Goal: Communication & Community: Connect with others

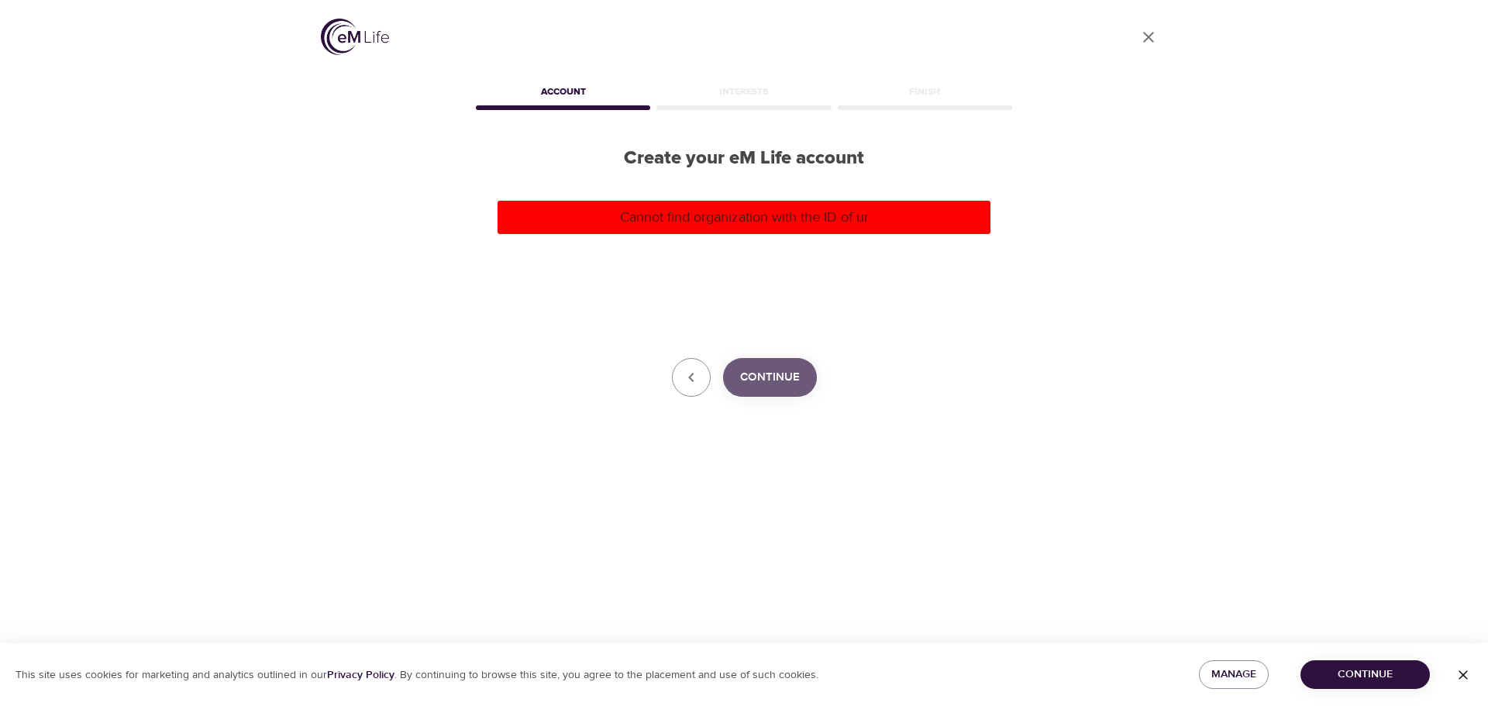
click at [803, 381] on button "Continue" at bounding box center [770, 377] width 94 height 39
click at [694, 362] on button "button" at bounding box center [691, 377] width 39 height 39
click at [699, 388] on button "button" at bounding box center [691, 377] width 39 height 39
click at [1153, 36] on icon "User Profile" at bounding box center [1148, 37] width 19 height 19
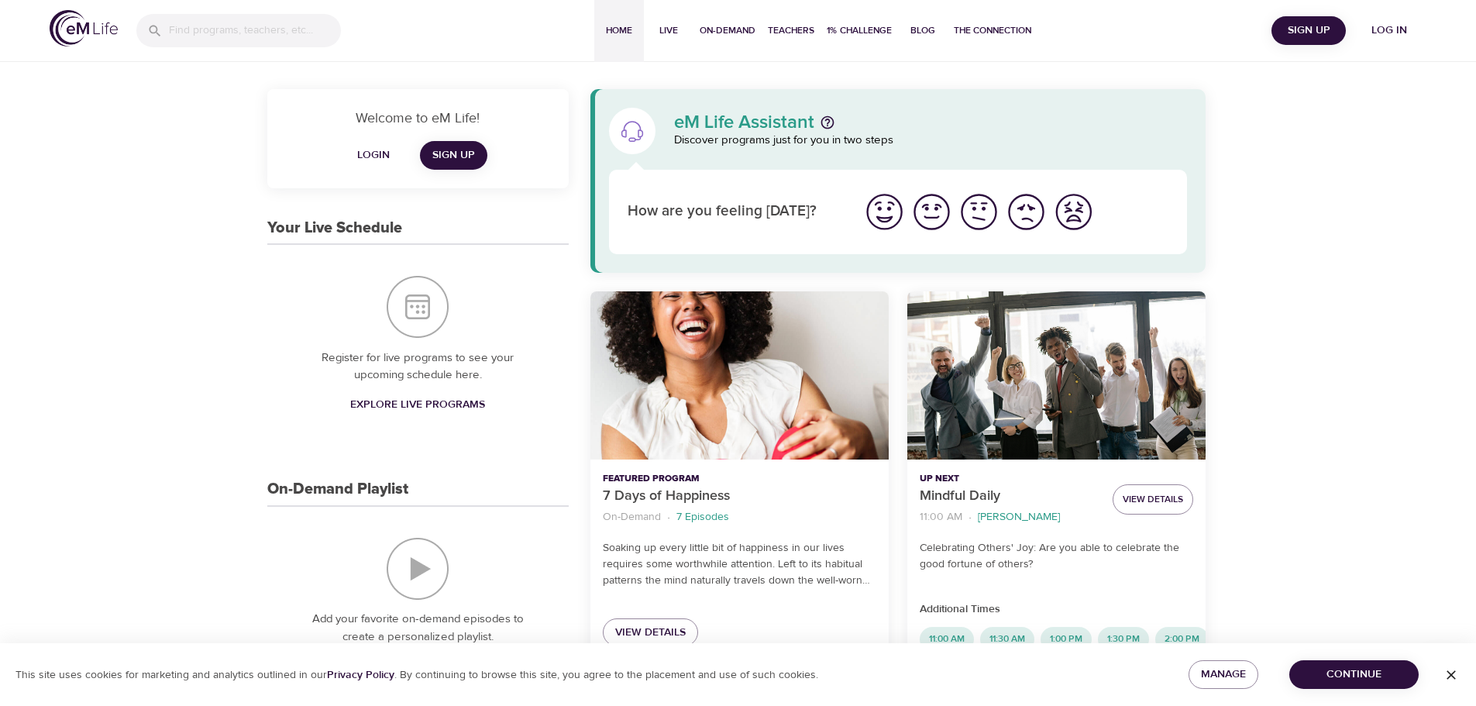
click at [1073, 212] on img "I'm feeling worst" at bounding box center [1074, 212] width 43 height 43
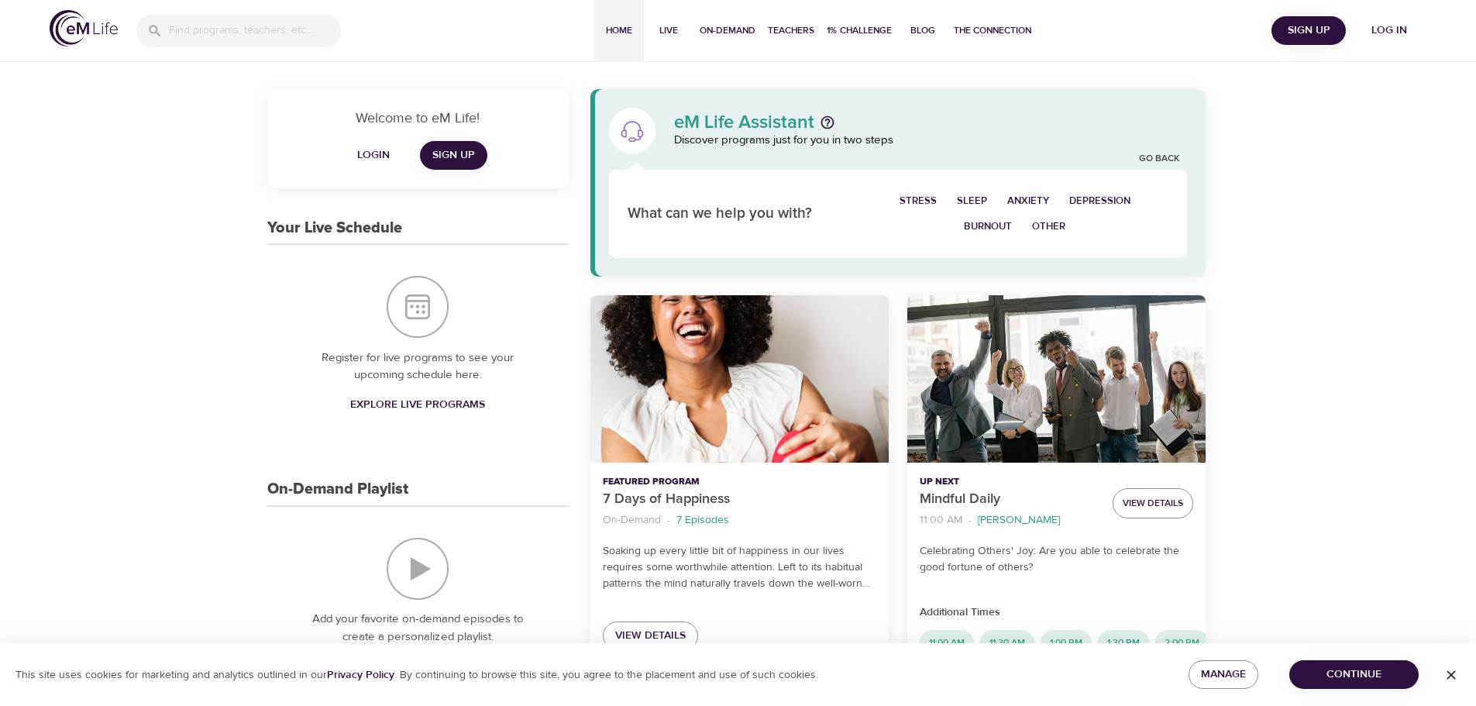
click at [1045, 225] on span "Other" at bounding box center [1048, 227] width 33 height 18
click at [1149, 157] on link "Go Back" at bounding box center [1159, 159] width 40 height 13
click at [1095, 196] on span "Depression" at bounding box center [1100, 201] width 61 height 18
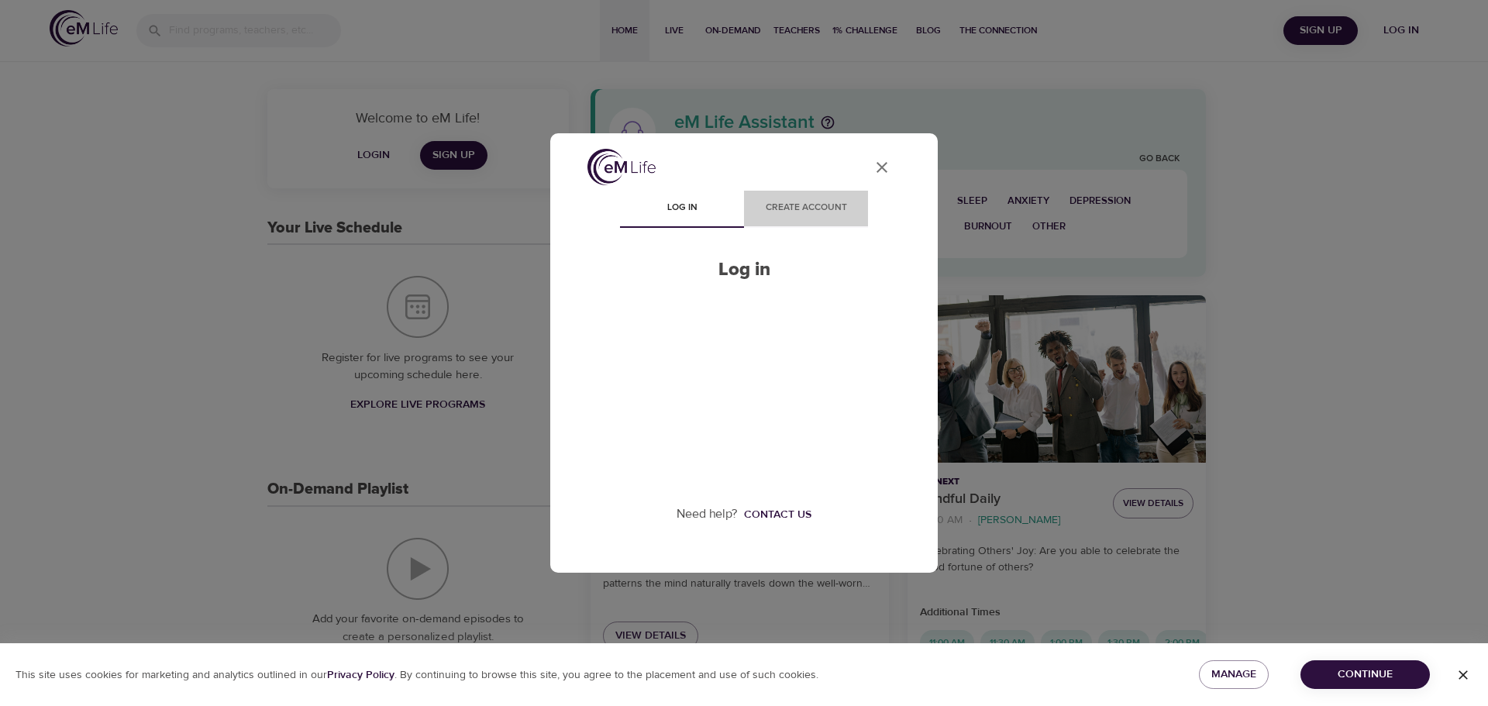
click at [819, 203] on span "Create account" at bounding box center [805, 208] width 105 height 16
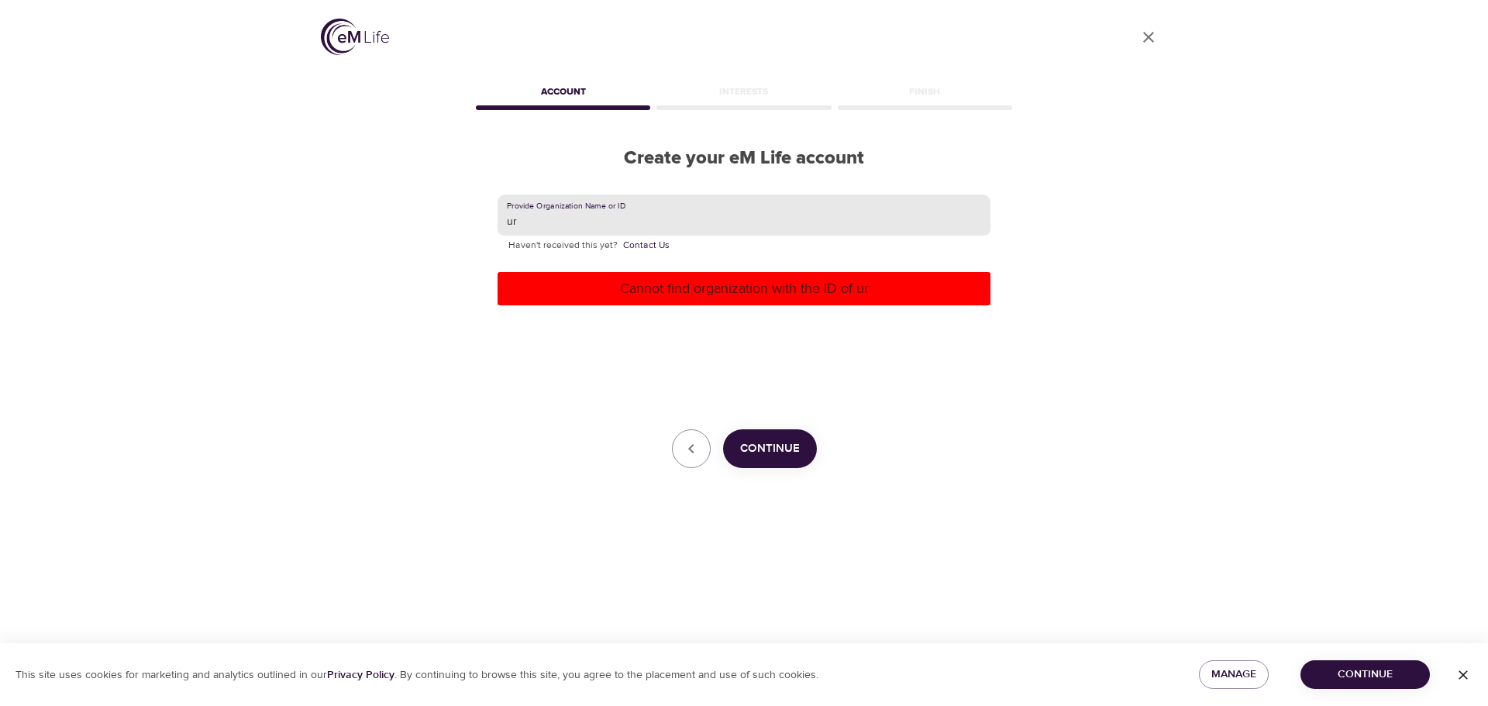
click at [794, 207] on input "ur" at bounding box center [744, 216] width 493 height 42
type input "u"
type input "United Rentals"
click at [776, 452] on span "Continue" at bounding box center [770, 449] width 60 height 20
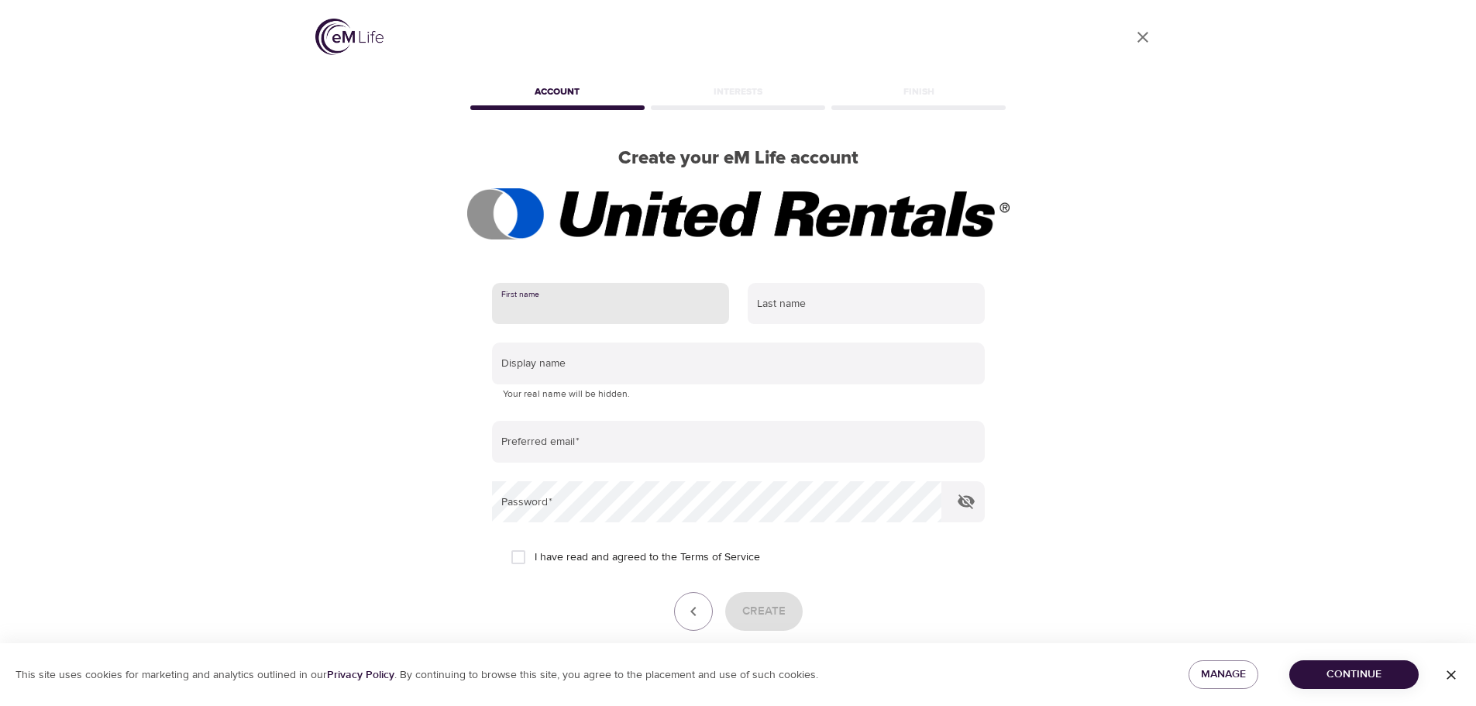
click at [652, 305] on input "text" at bounding box center [610, 304] width 237 height 42
type input "[PERSON_NAME]"
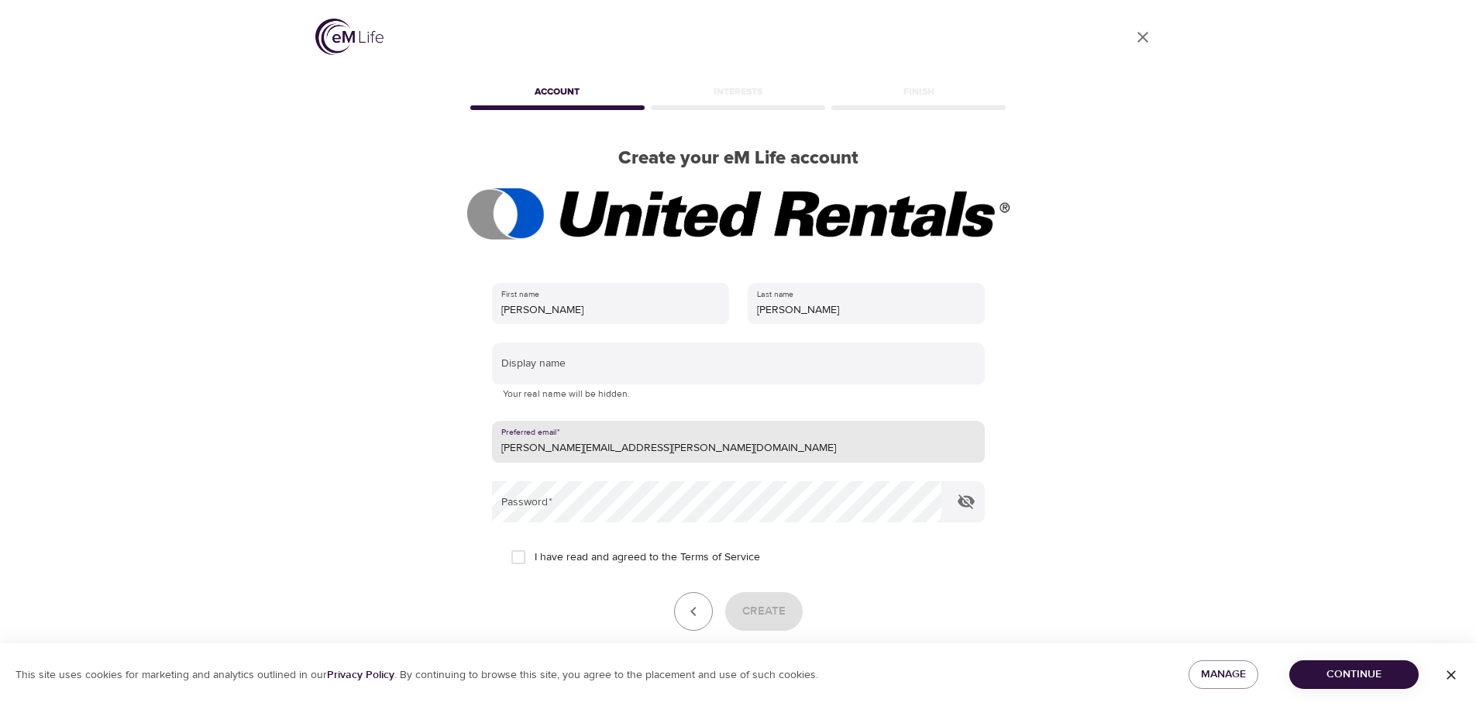
drag, startPoint x: 677, startPoint y: 438, endPoint x: 471, endPoint y: 439, distance: 205.4
click at [471, 439] on div "First name [PERSON_NAME] name [PERSON_NAME] Display name Your real name will be…" at bounding box center [738, 478] width 543 height 440
type input "[EMAIL_ADDRESS][DOMAIN_NAME]"
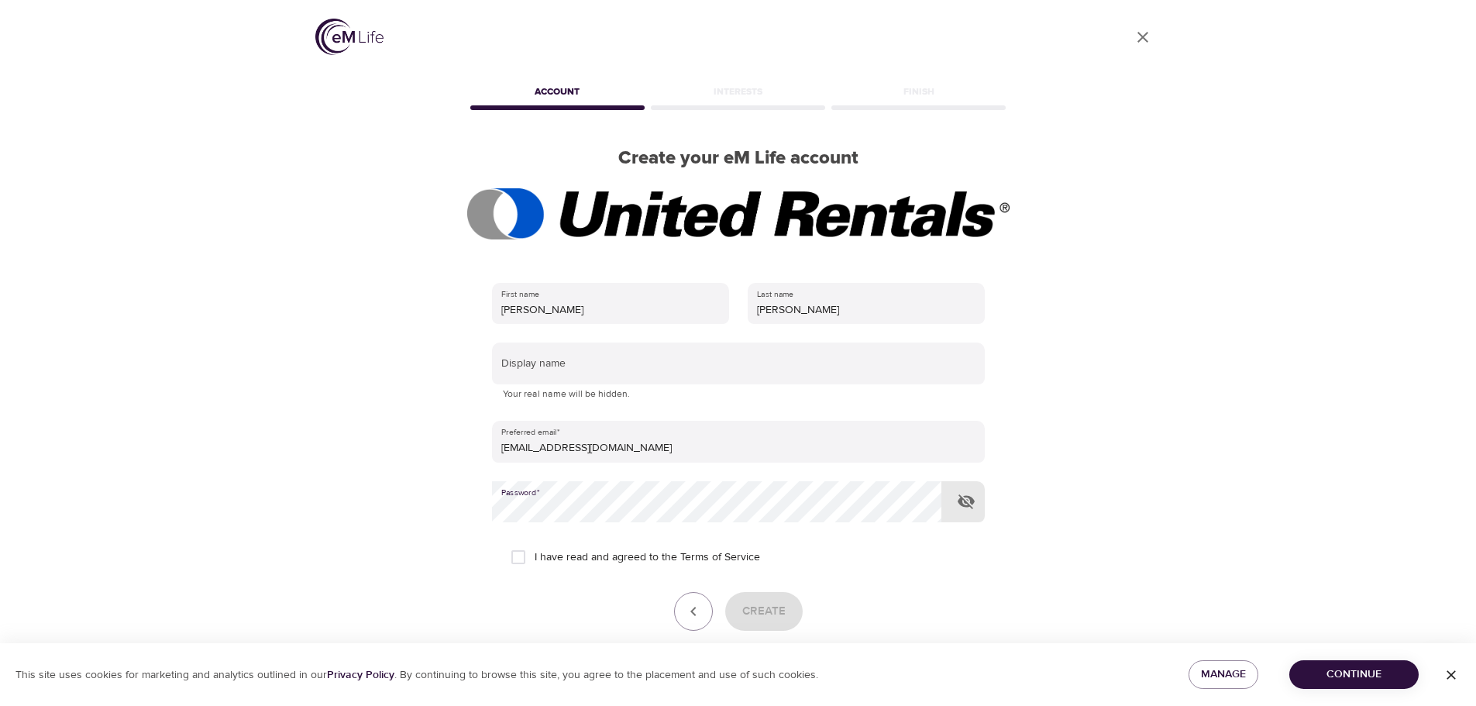
click at [519, 563] on input "I have read and agreed to the Terms of Service" at bounding box center [518, 557] width 33 height 33
checkbox input "true"
click at [758, 618] on span "Create" at bounding box center [763, 611] width 43 height 20
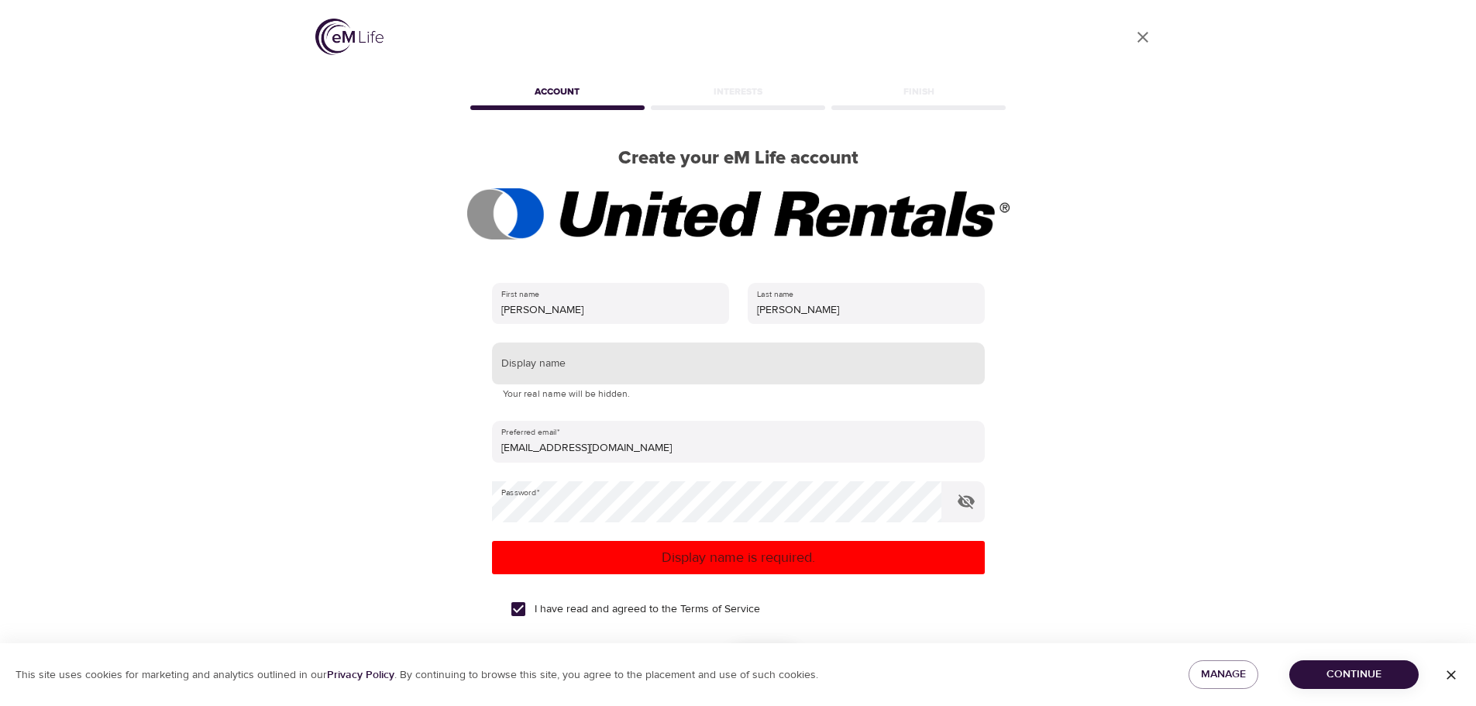
click at [611, 359] on input "text" at bounding box center [738, 364] width 493 height 42
click at [796, 596] on div "I have read and agreed to the Terms of Service" at bounding box center [739, 609] width 456 height 33
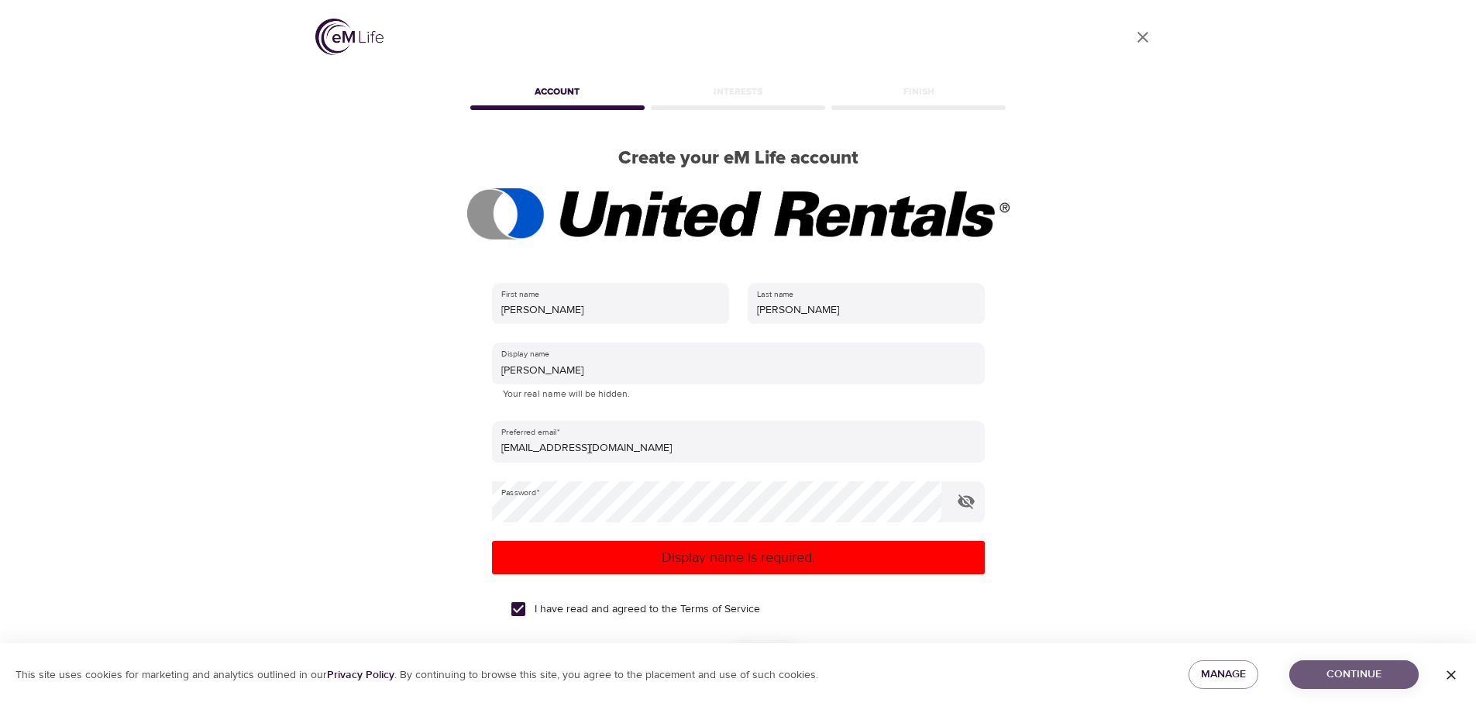
click at [1354, 674] on span "Continue" at bounding box center [1354, 674] width 105 height 19
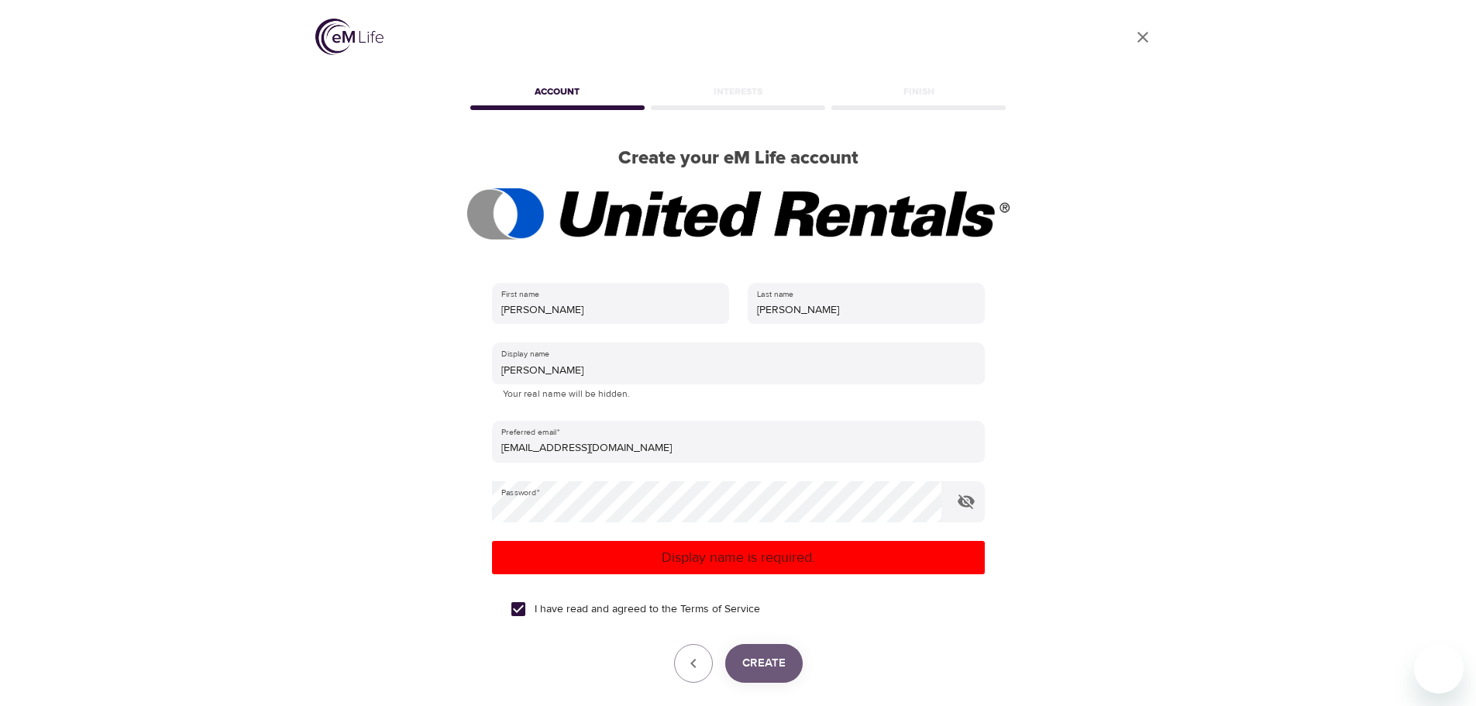
click at [767, 664] on span "Create" at bounding box center [763, 663] width 43 height 20
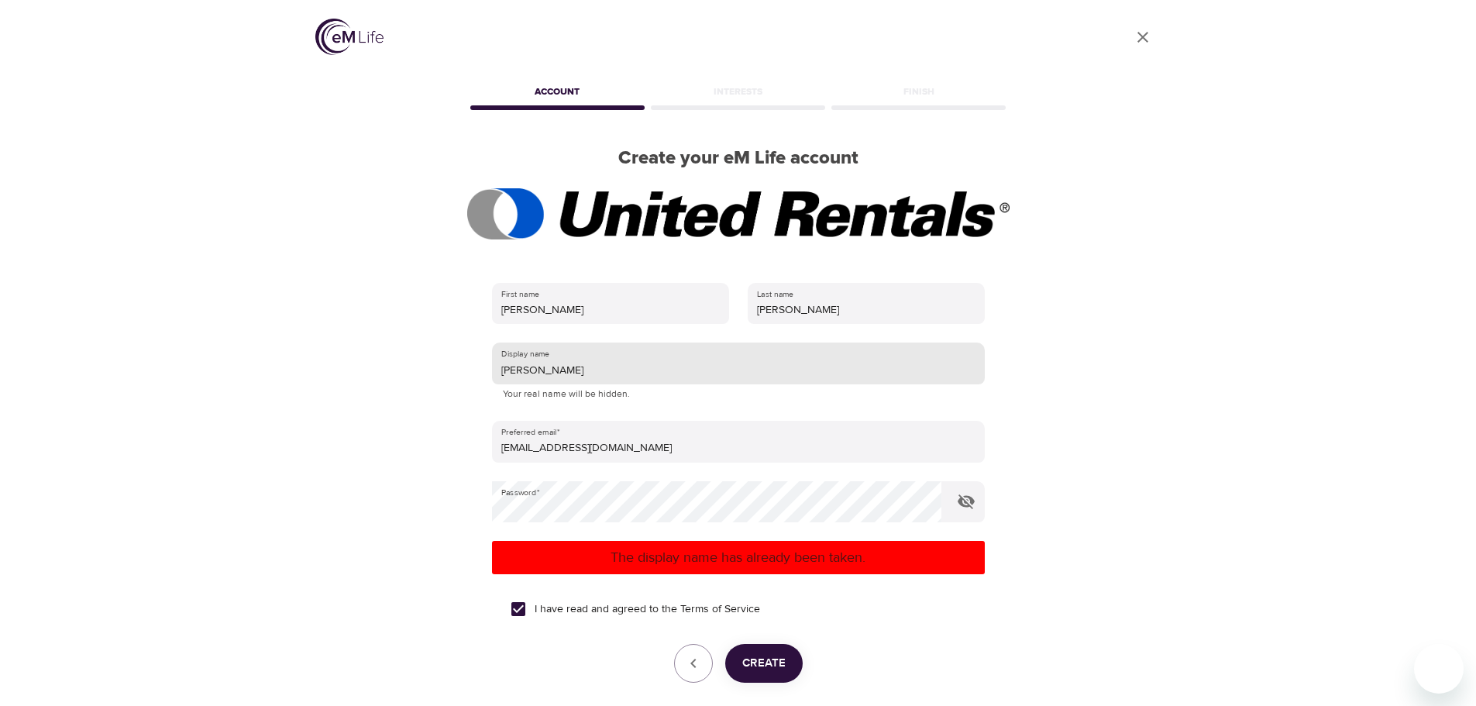
click at [568, 361] on input "[PERSON_NAME]" at bounding box center [738, 364] width 493 height 42
type input "James80"
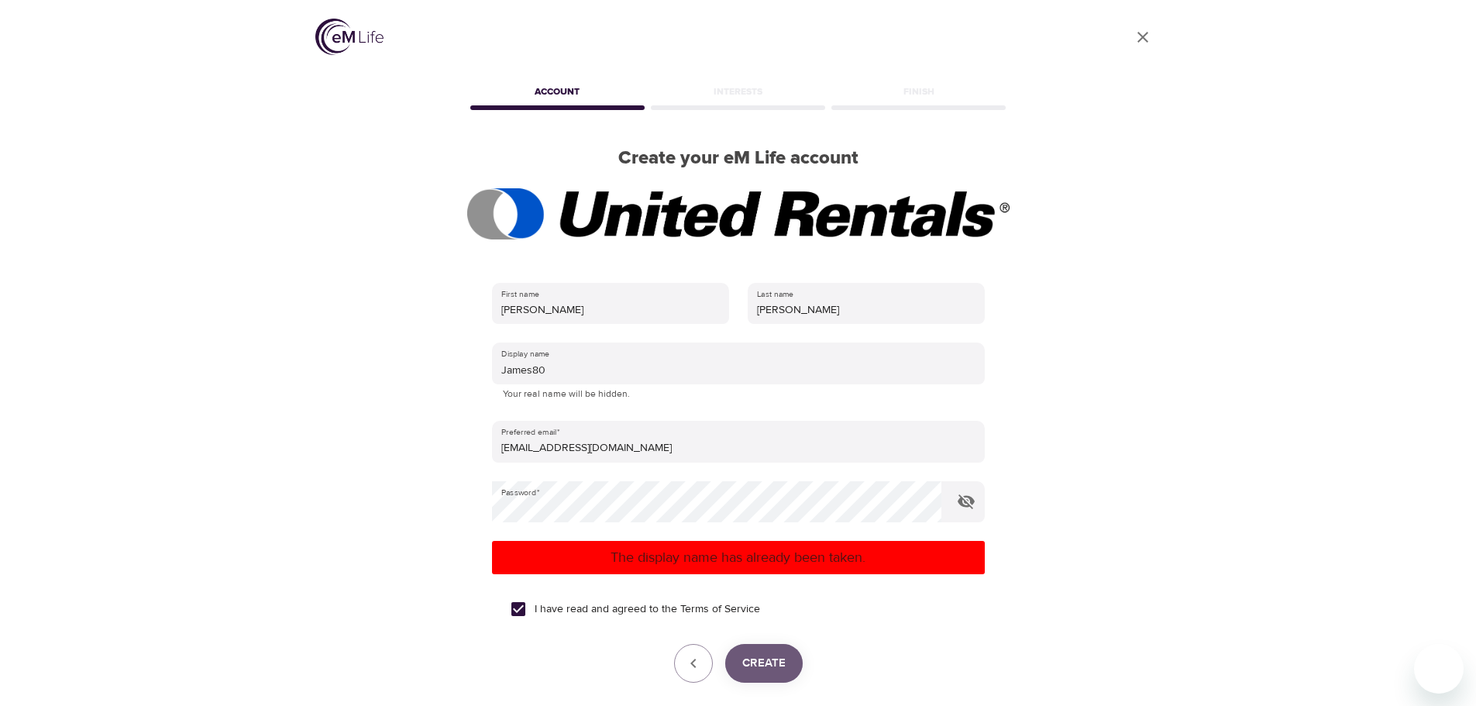
click at [776, 654] on span "Create" at bounding box center [763, 663] width 43 height 20
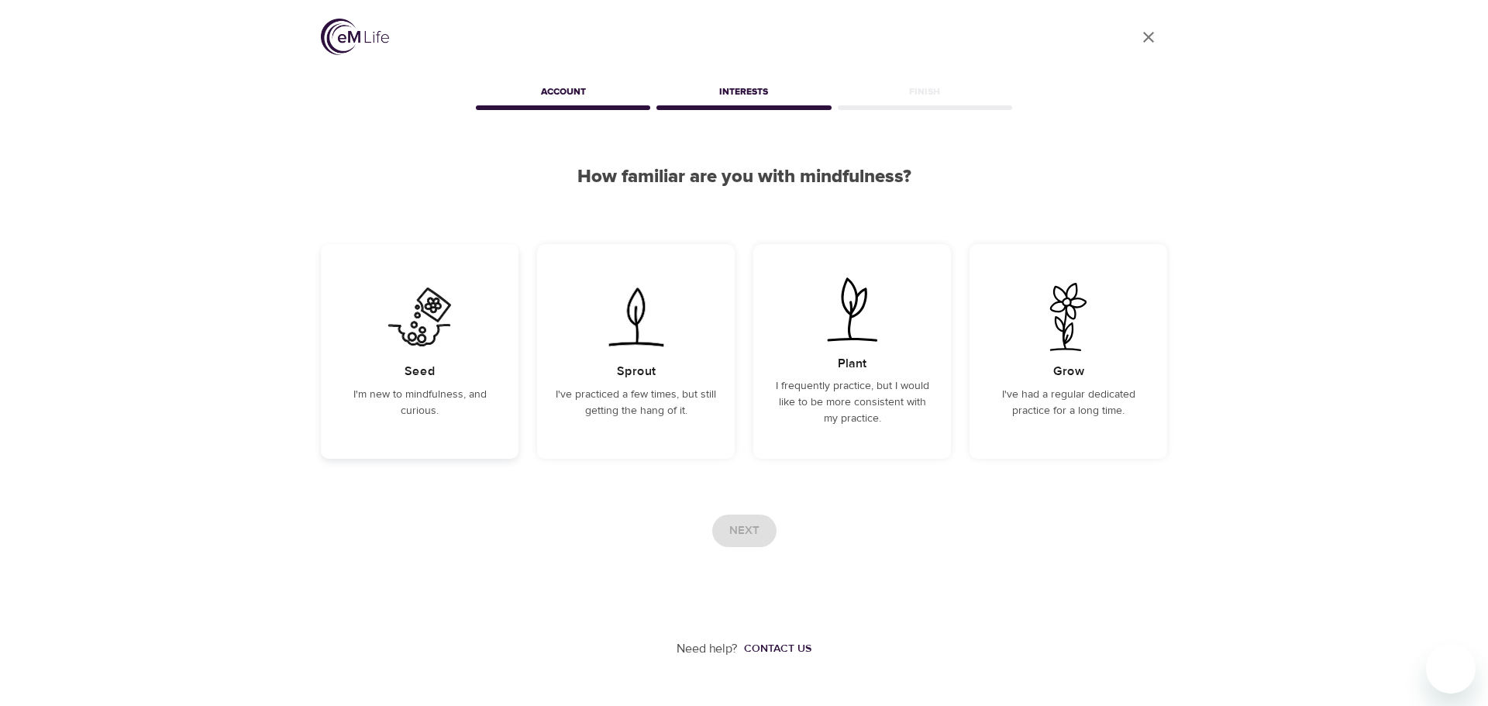
drag, startPoint x: 418, startPoint y: 305, endPoint x: 447, endPoint y: 303, distance: 29.5
click at [418, 306] on img at bounding box center [420, 317] width 78 height 68
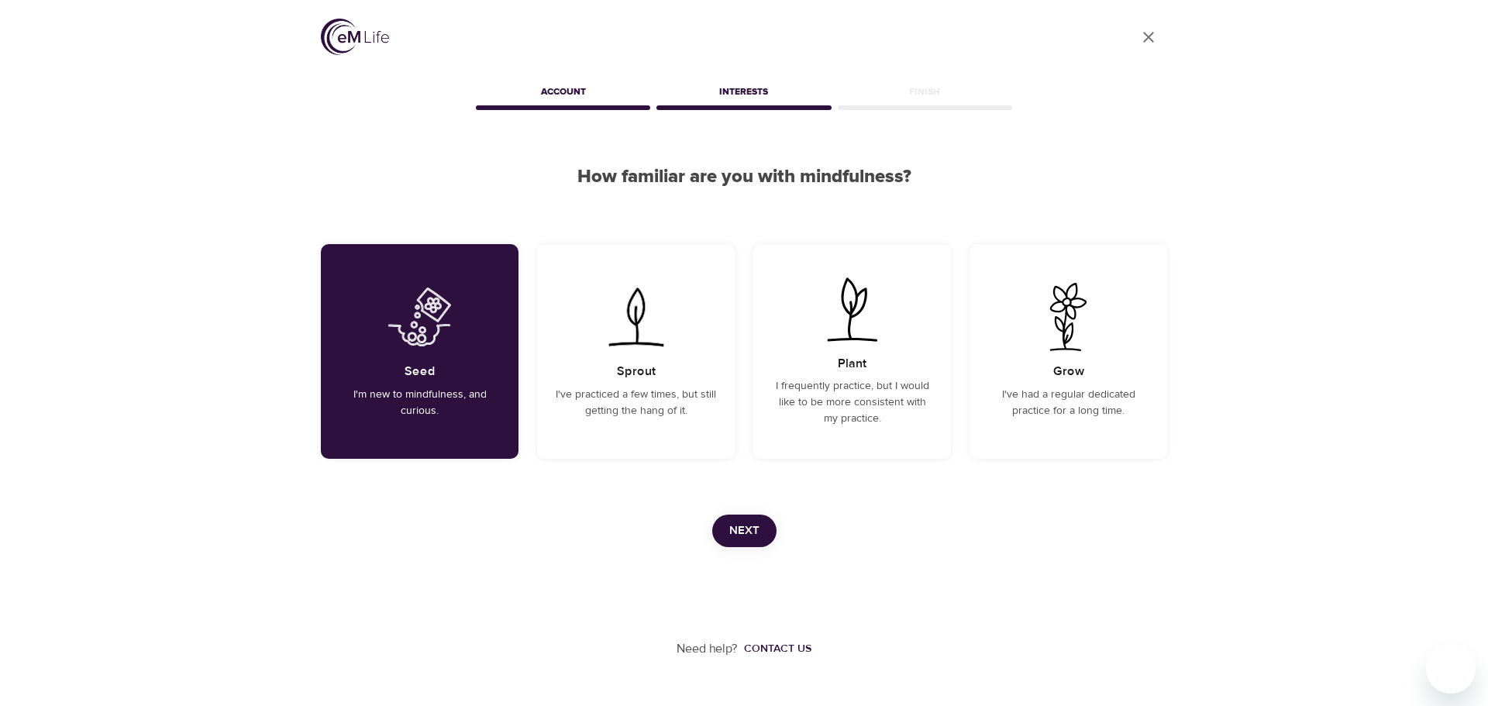
click at [747, 529] on span "Next" at bounding box center [744, 531] width 30 height 20
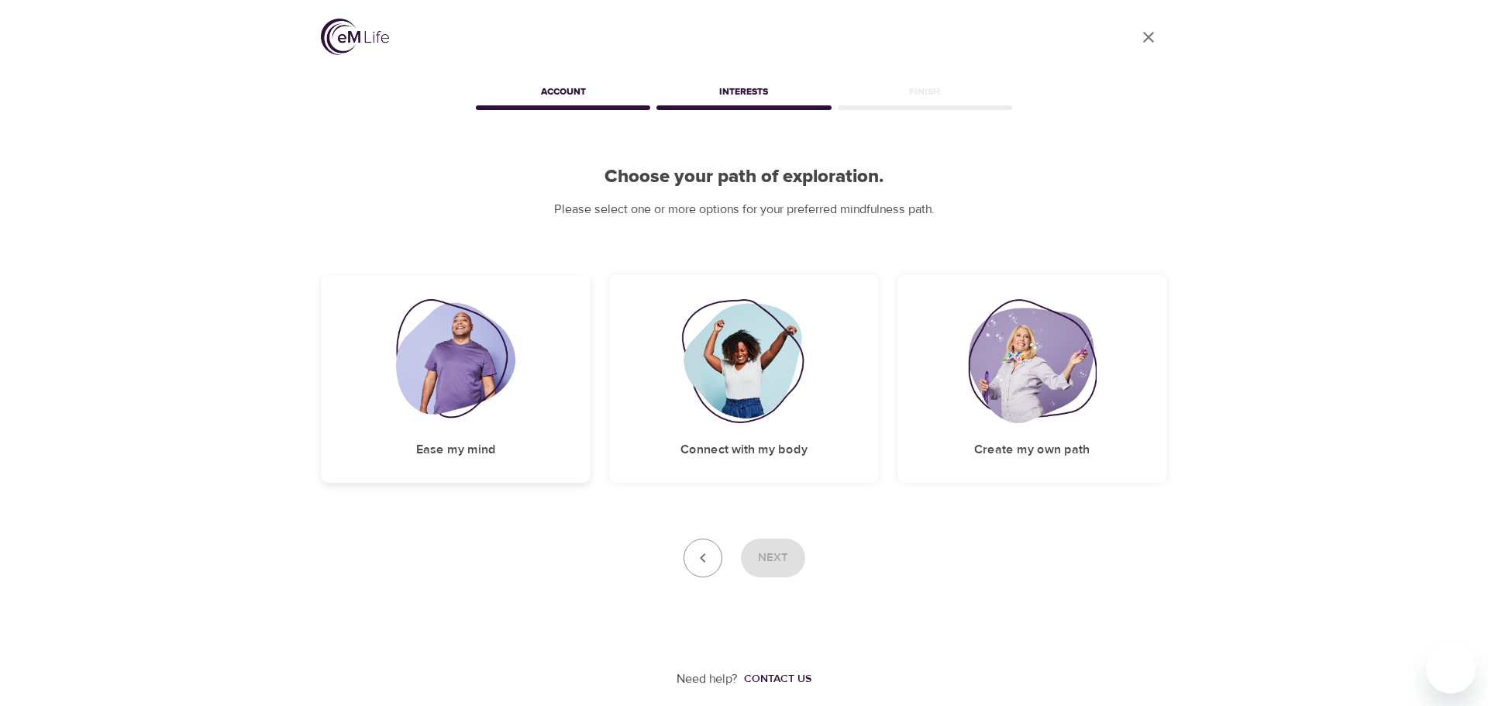
click at [474, 368] on img at bounding box center [456, 361] width 120 height 124
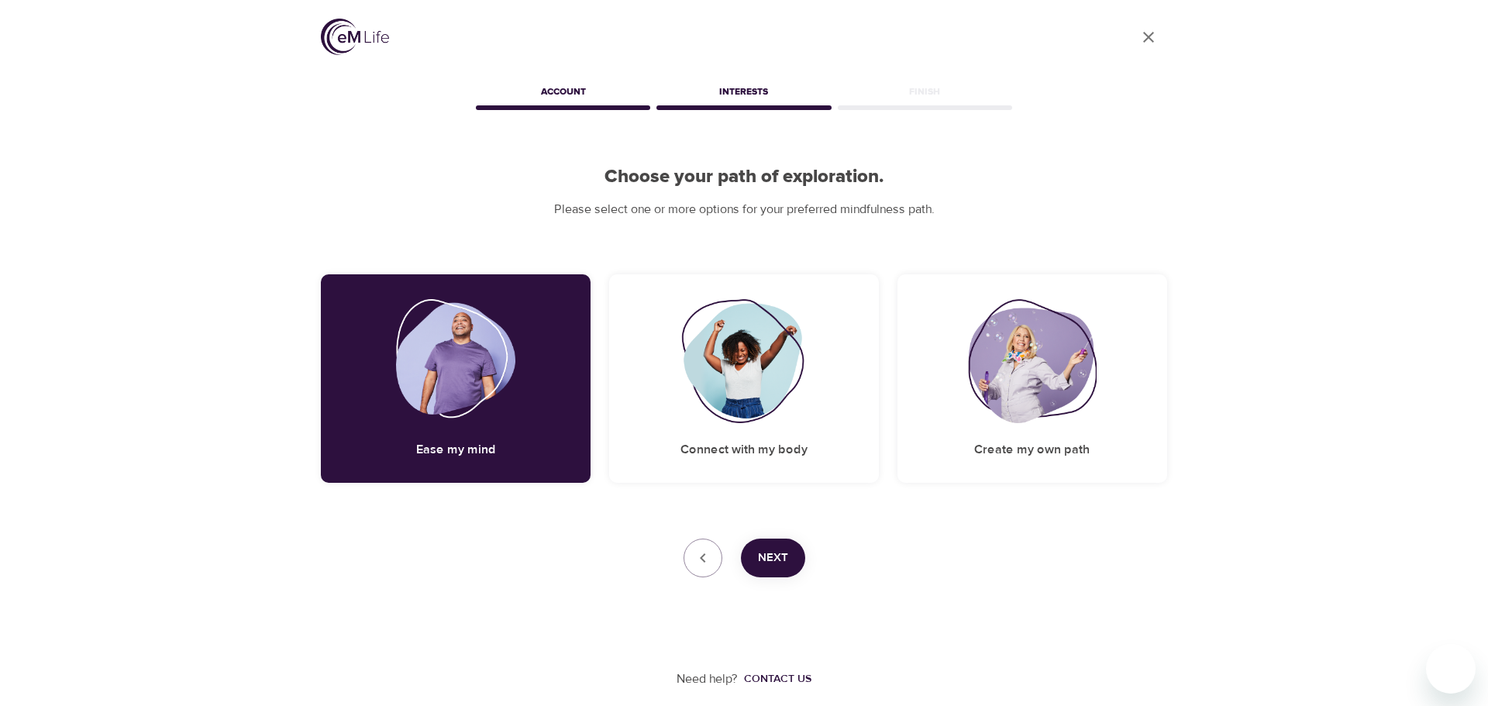
click at [764, 536] on div "User Profile Account Interests Finish Choose your path of exploration. Please s…" at bounding box center [744, 344] width 884 height 688
click at [786, 555] on span "Next" at bounding box center [773, 558] width 30 height 20
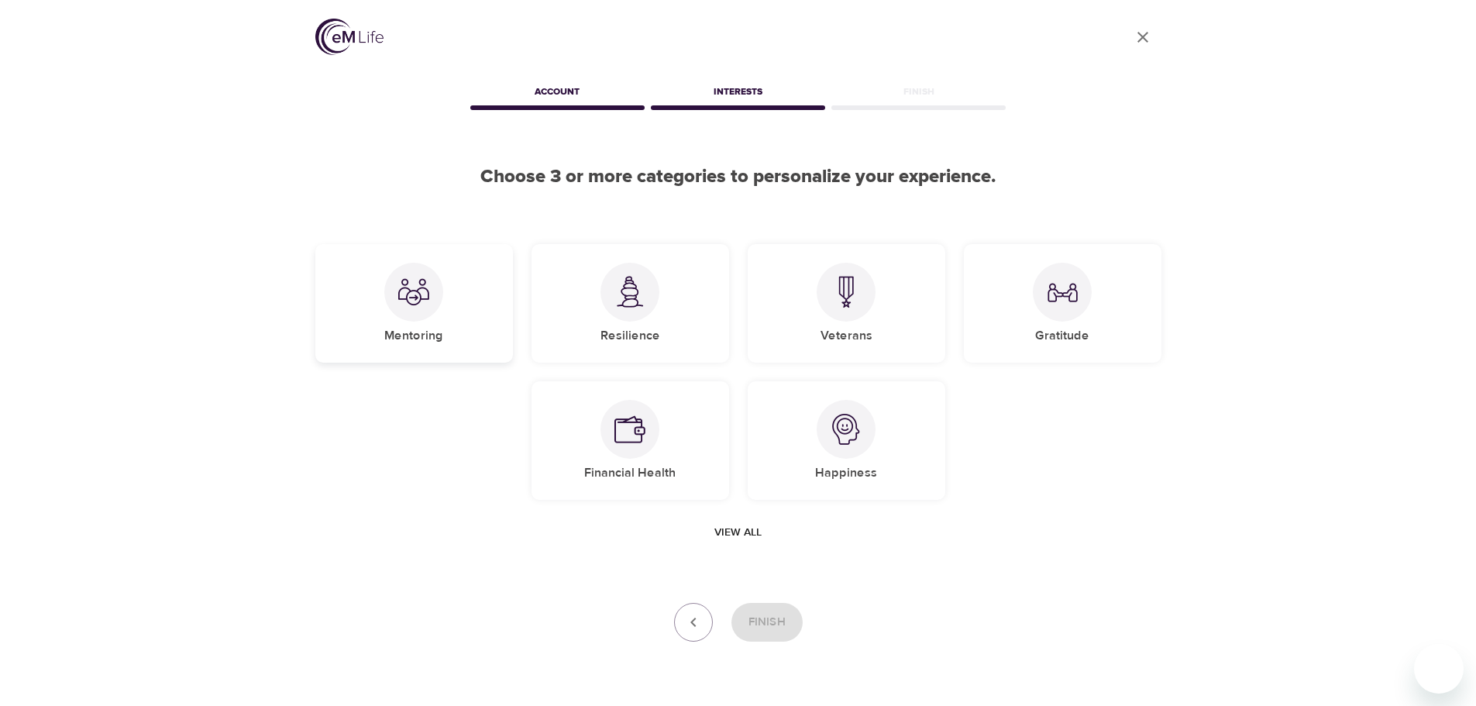
drag, startPoint x: 465, startPoint y: 320, endPoint x: 481, endPoint y: 327, distance: 17.0
click at [465, 320] on div "Mentoring" at bounding box center [414, 303] width 198 height 119
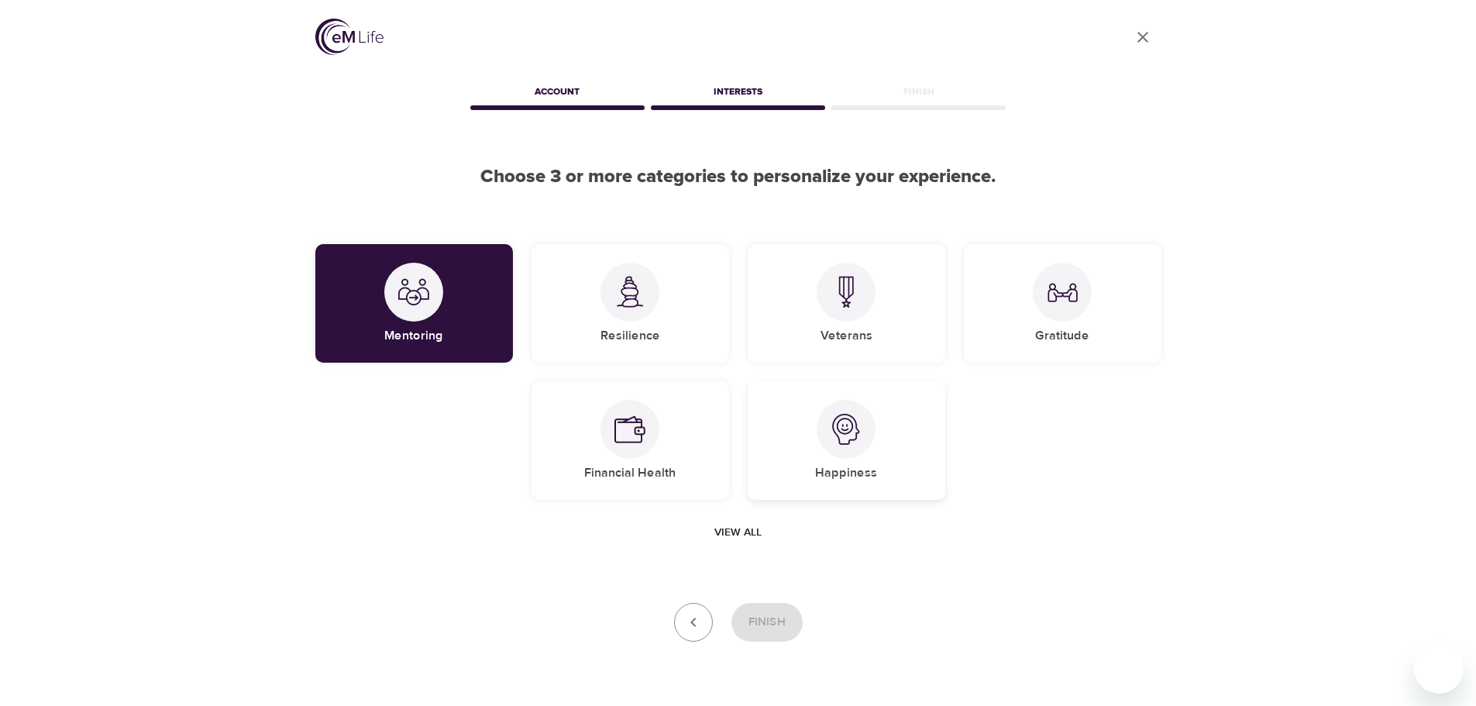
click at [904, 414] on div "Happiness" at bounding box center [847, 440] width 198 height 119
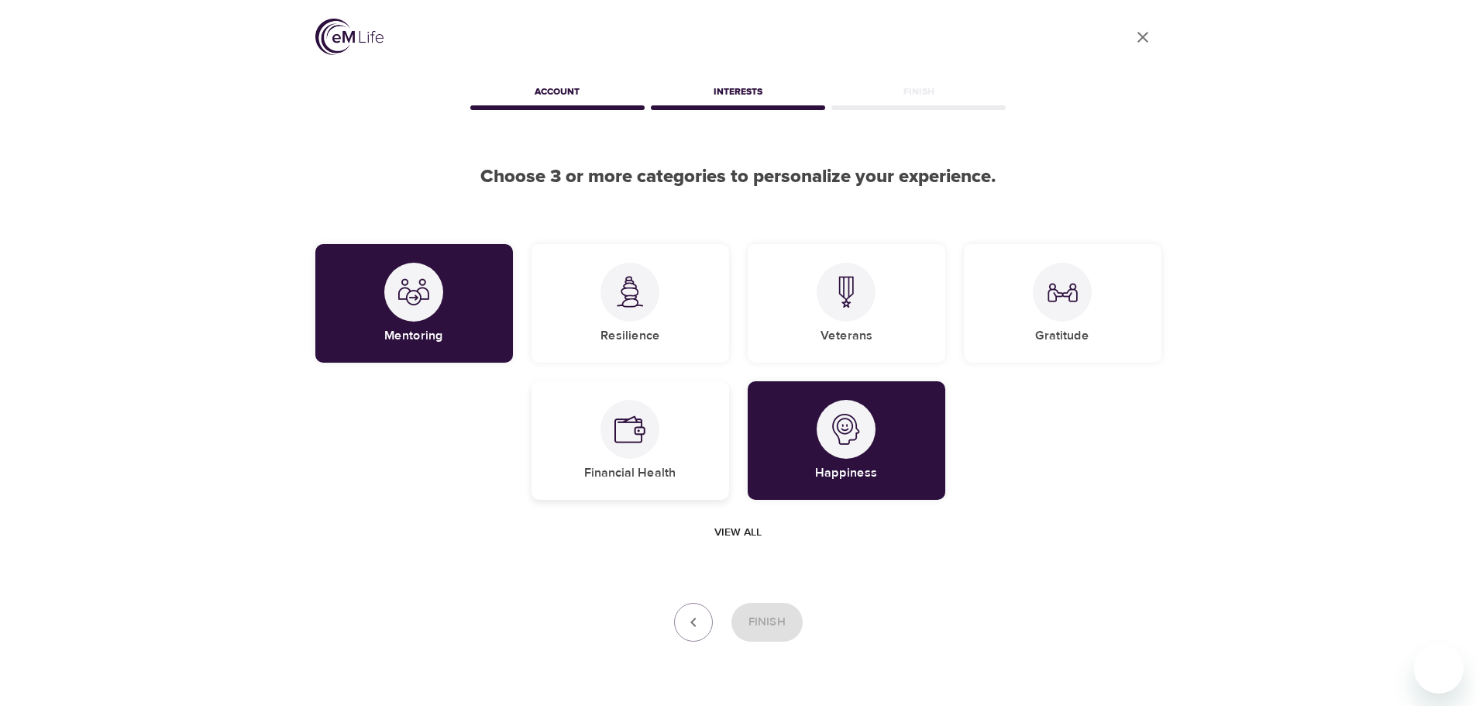
click at [661, 451] on div "Financial Health" at bounding box center [631, 440] width 198 height 119
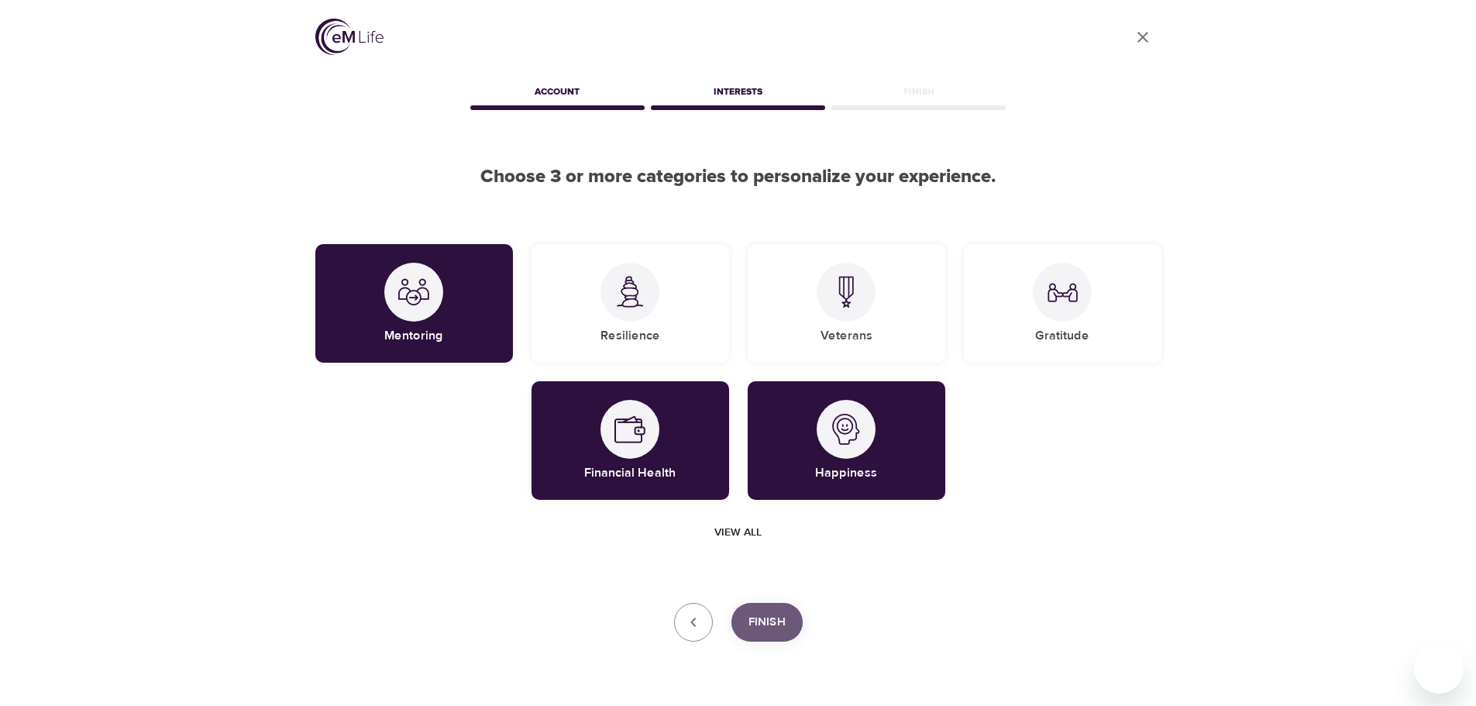
click at [783, 634] on button "Finish" at bounding box center [767, 622] width 71 height 39
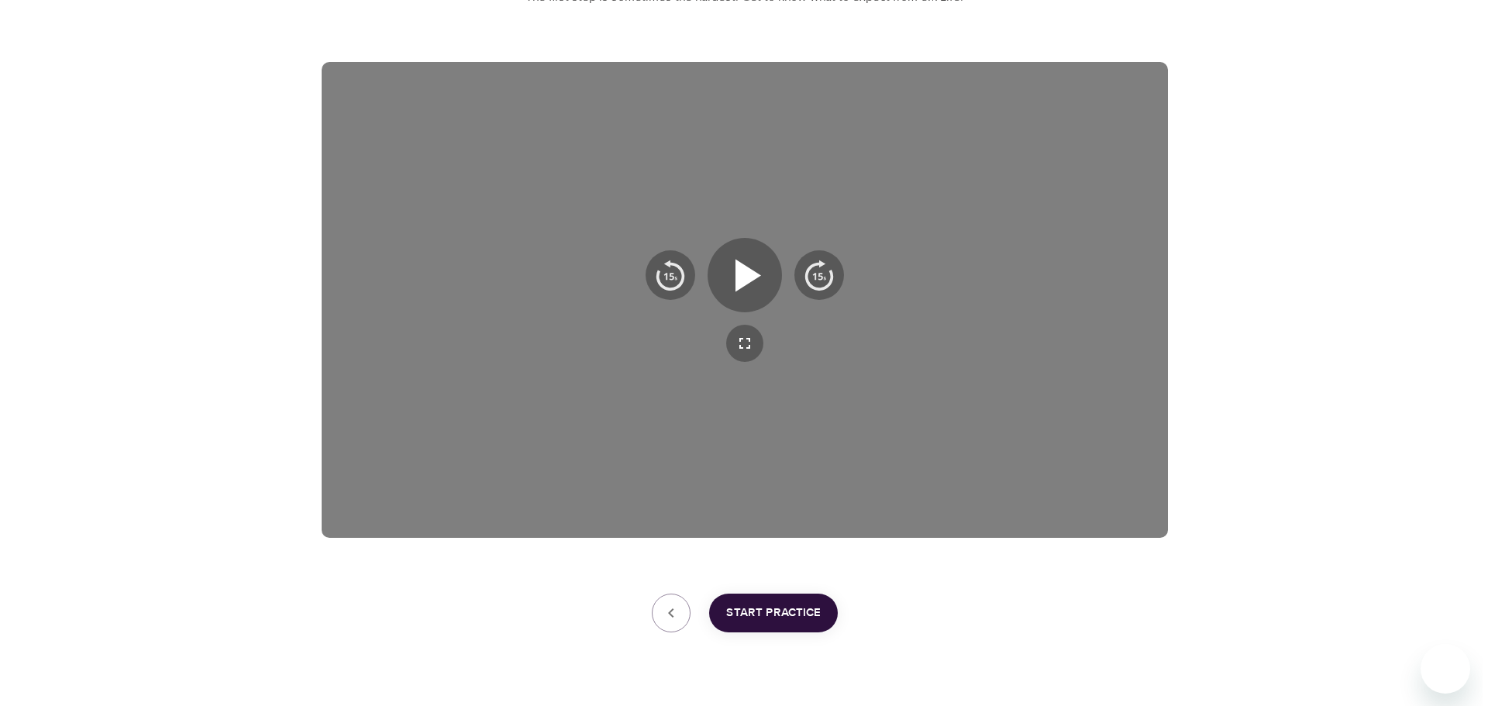
scroll to position [250, 0]
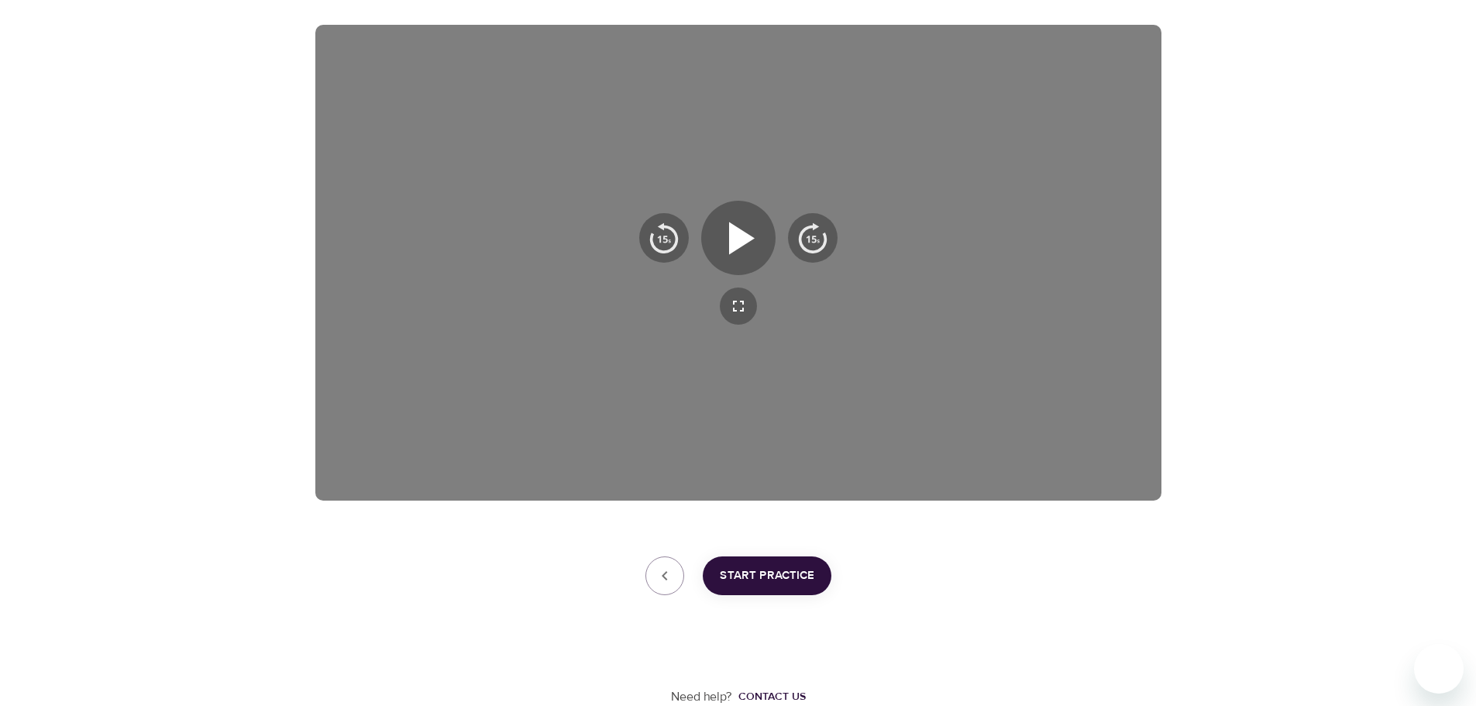
click at [780, 581] on span "Start Practice" at bounding box center [767, 576] width 95 height 20
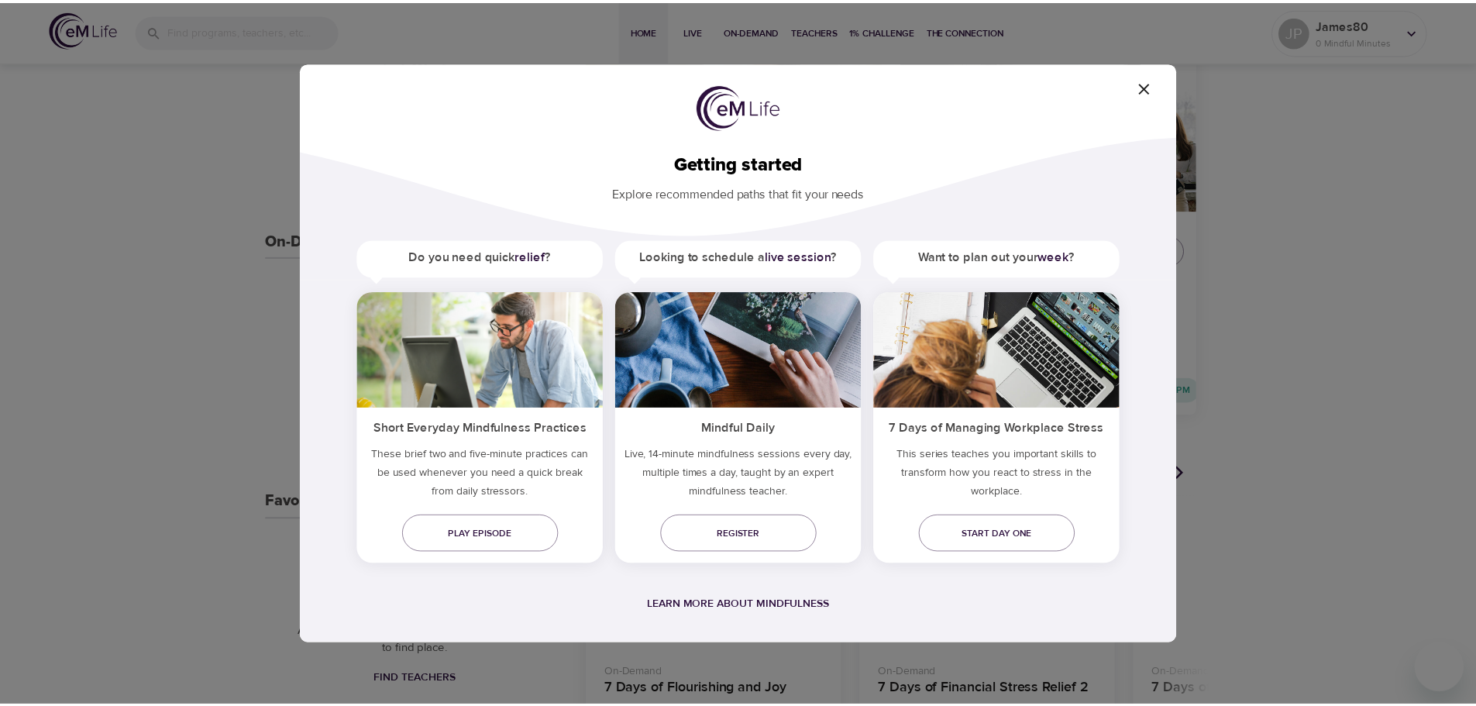
scroll to position [17, 0]
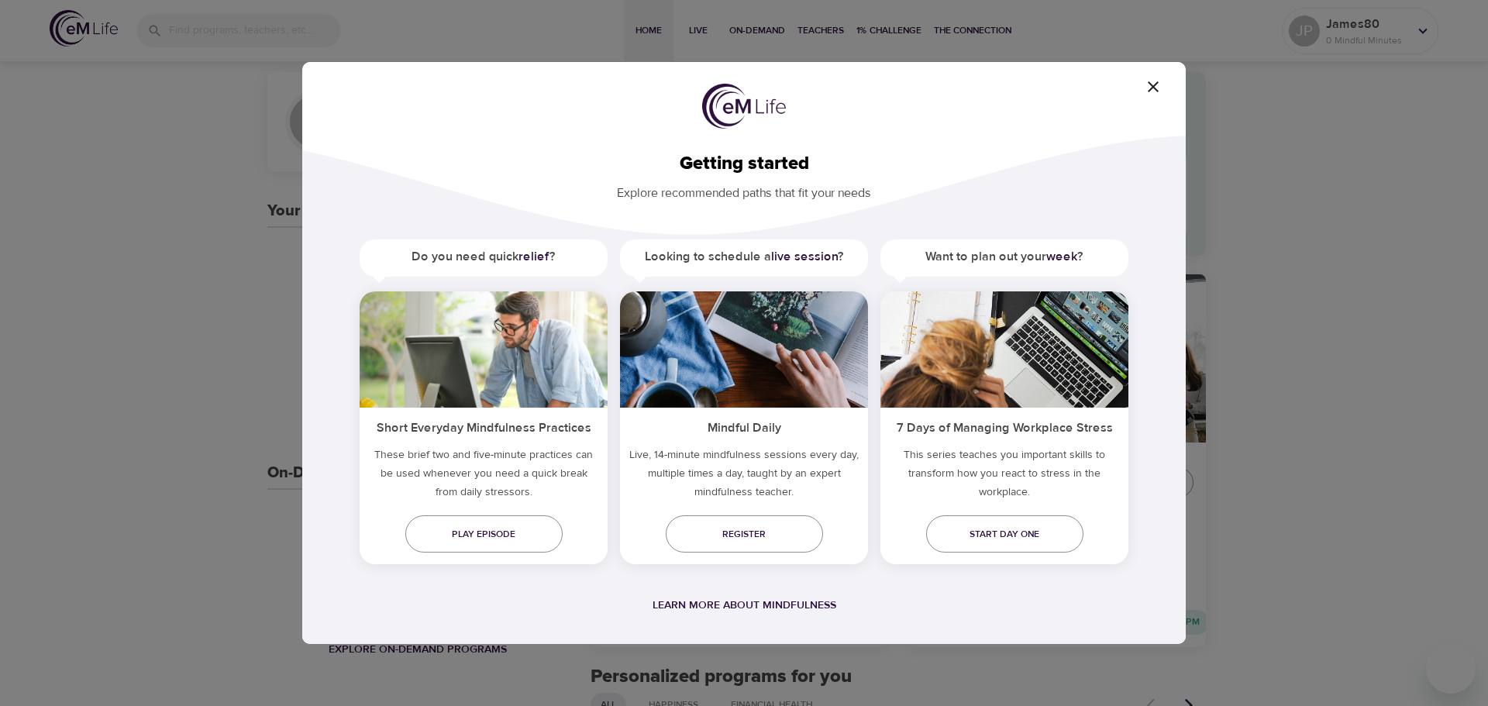
click at [1153, 84] on icon "button" at bounding box center [1153, 87] width 19 height 19
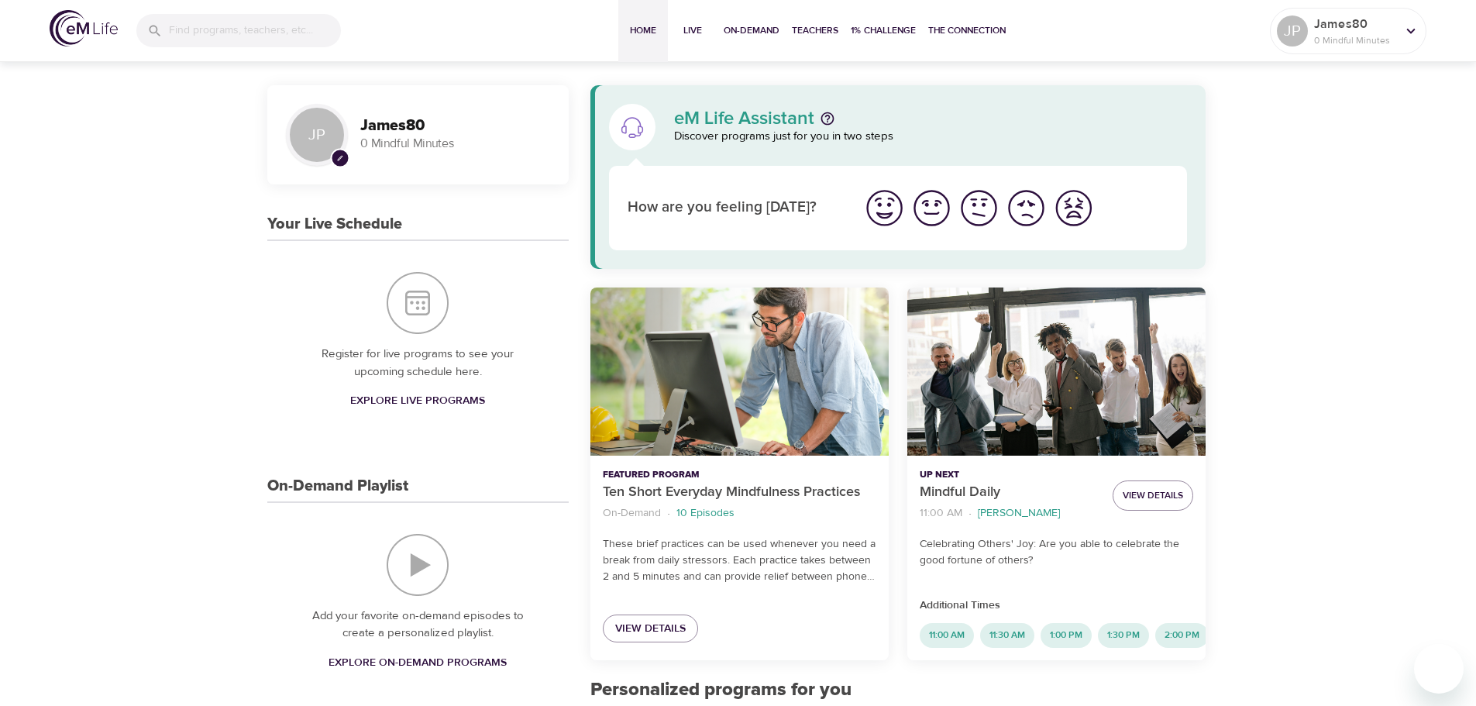
scroll to position [0, 0]
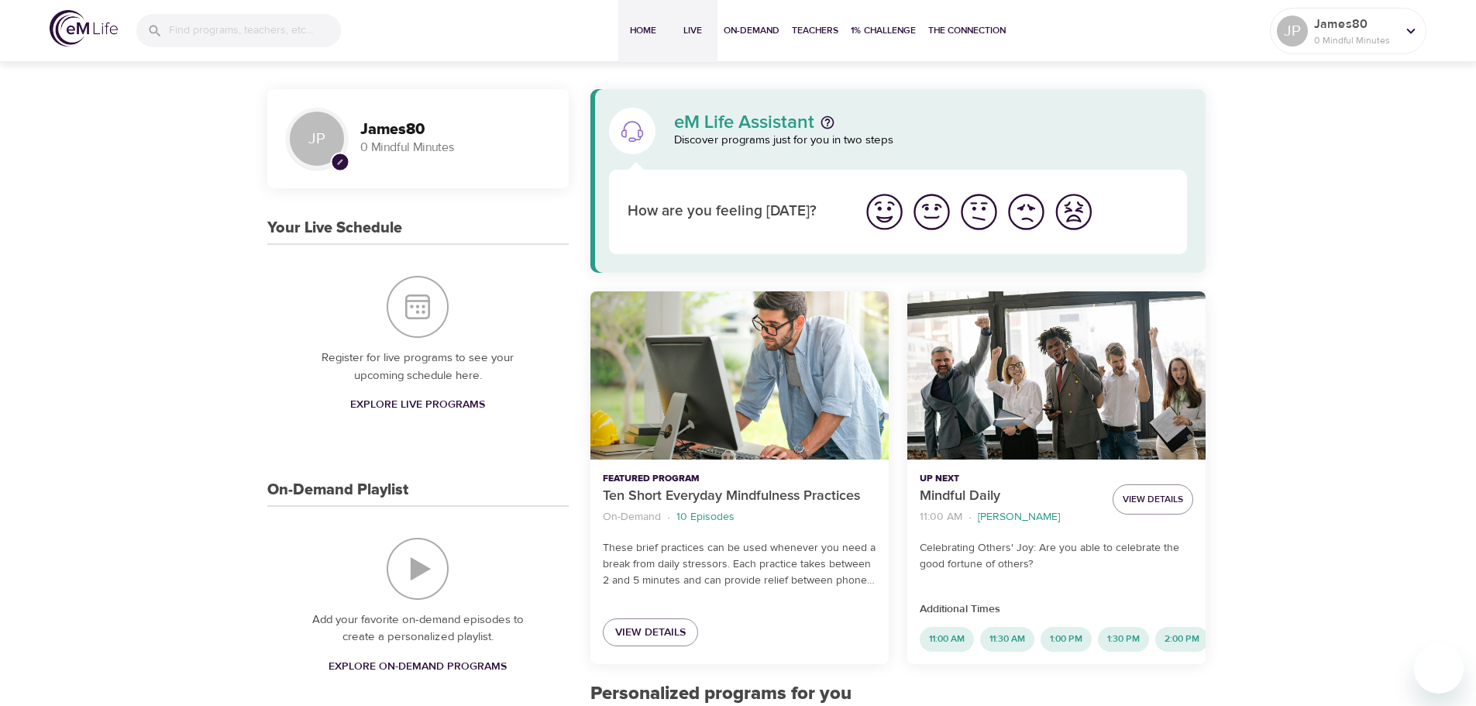
click at [692, 36] on span "Live" at bounding box center [692, 30] width 37 height 16
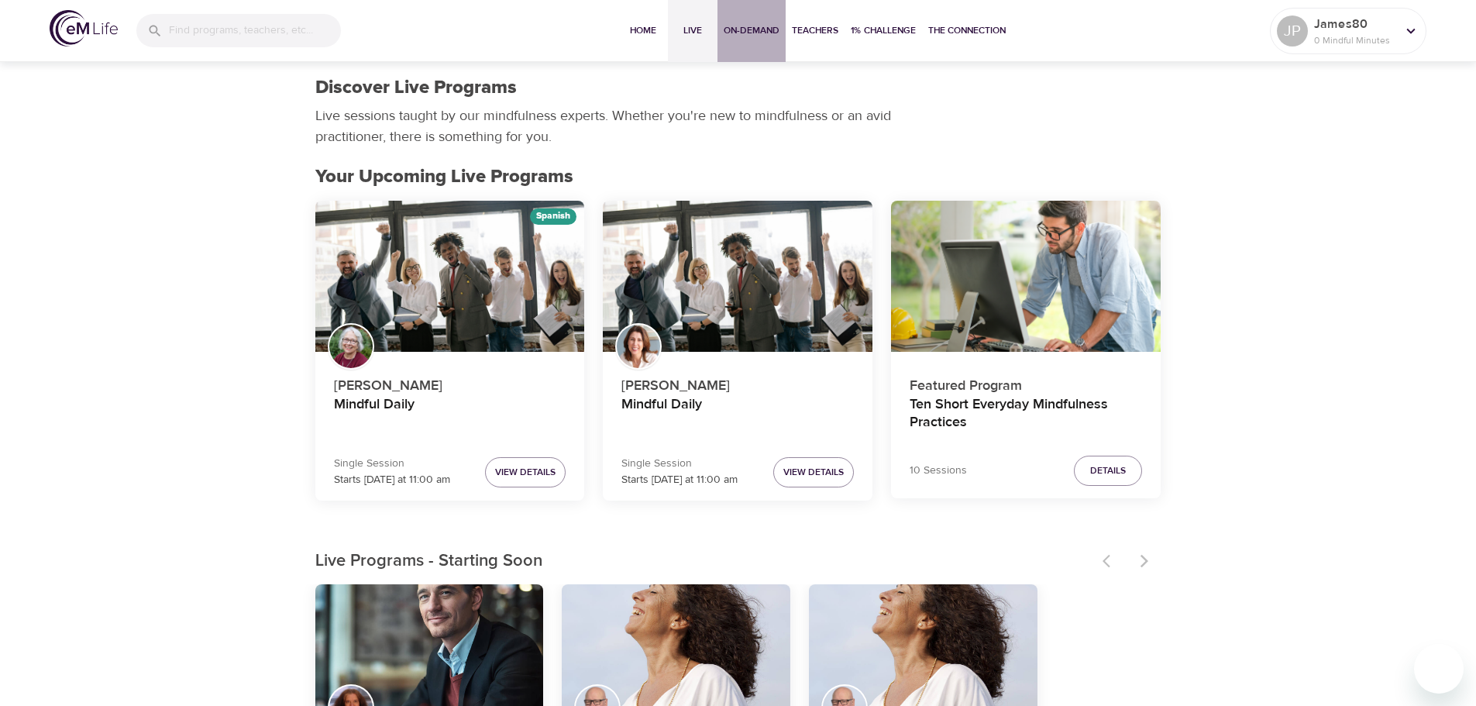
click at [757, 33] on span "On-Demand" at bounding box center [752, 30] width 56 height 16
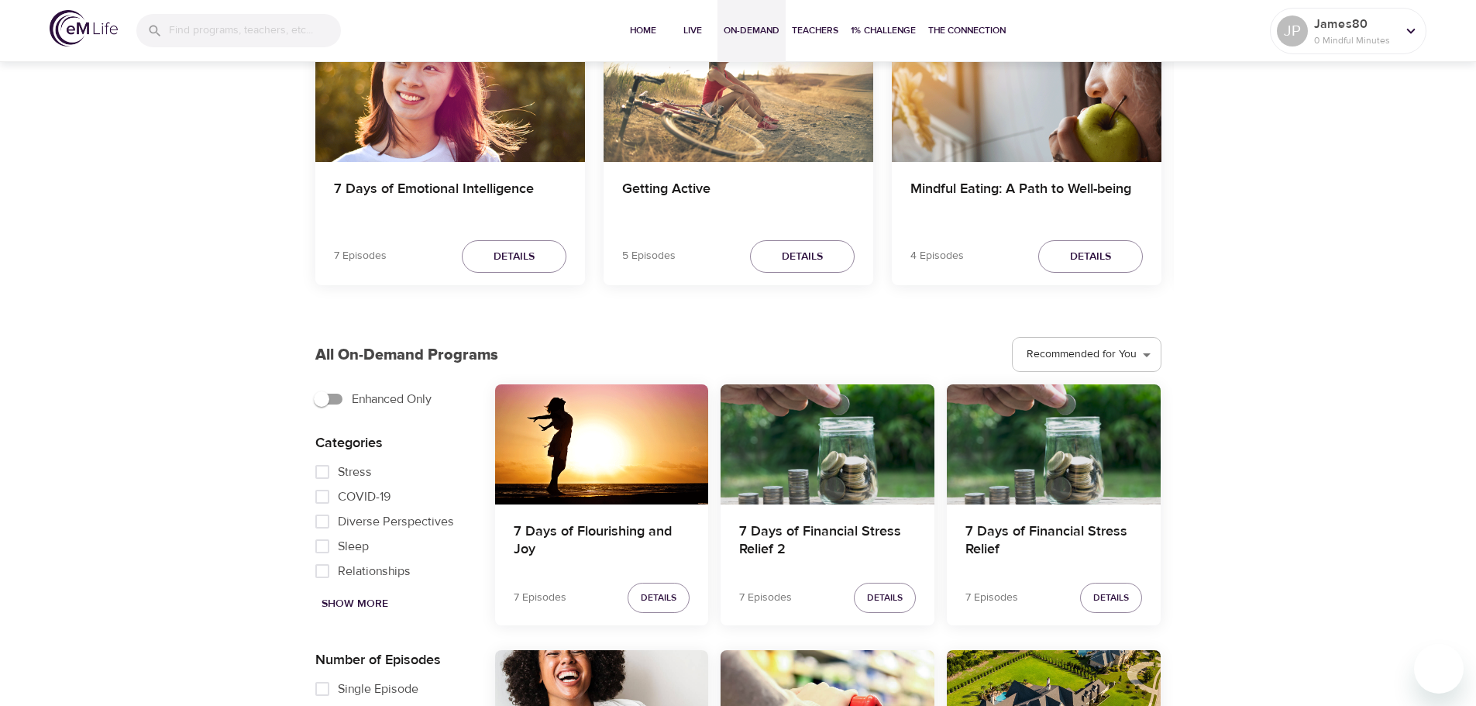
scroll to position [233, 0]
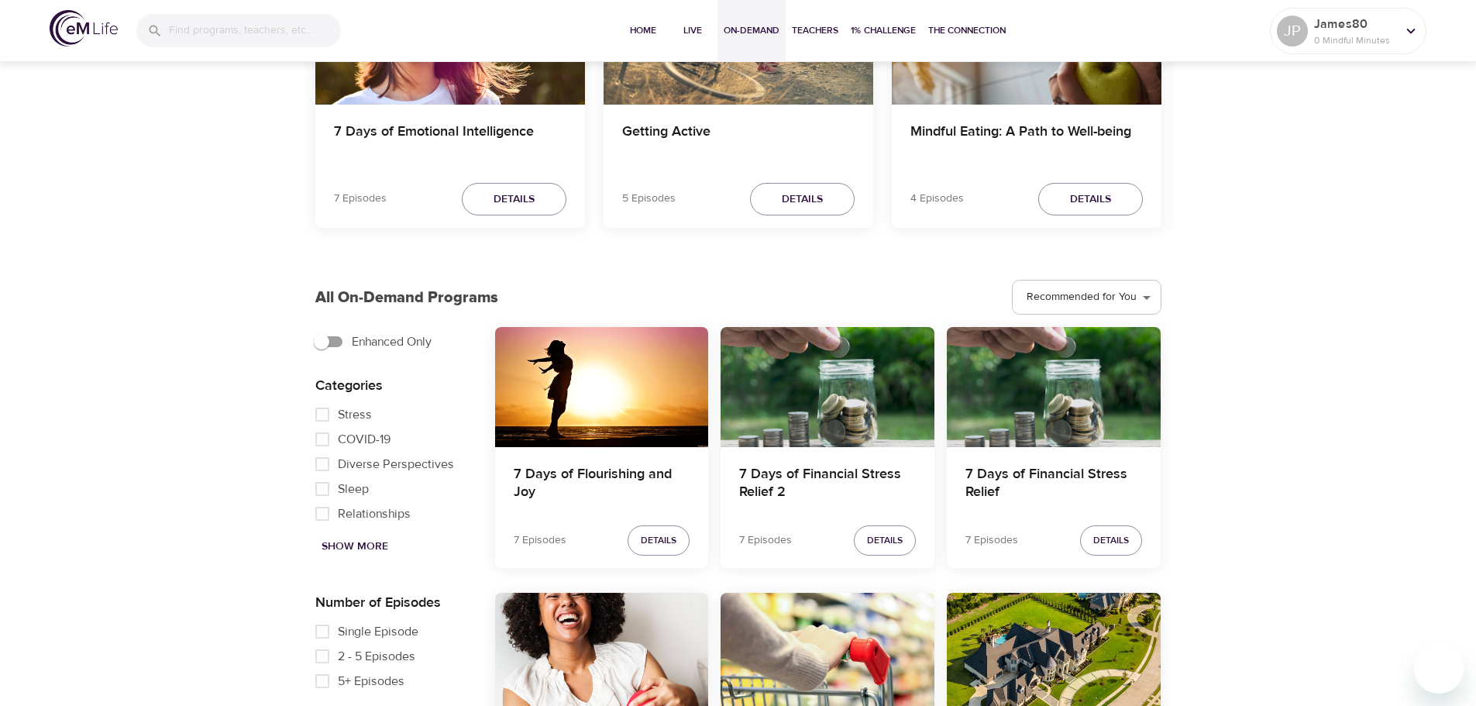
click at [326, 513] on input "Relationships" at bounding box center [322, 513] width 31 height 25
checkbox input "true"
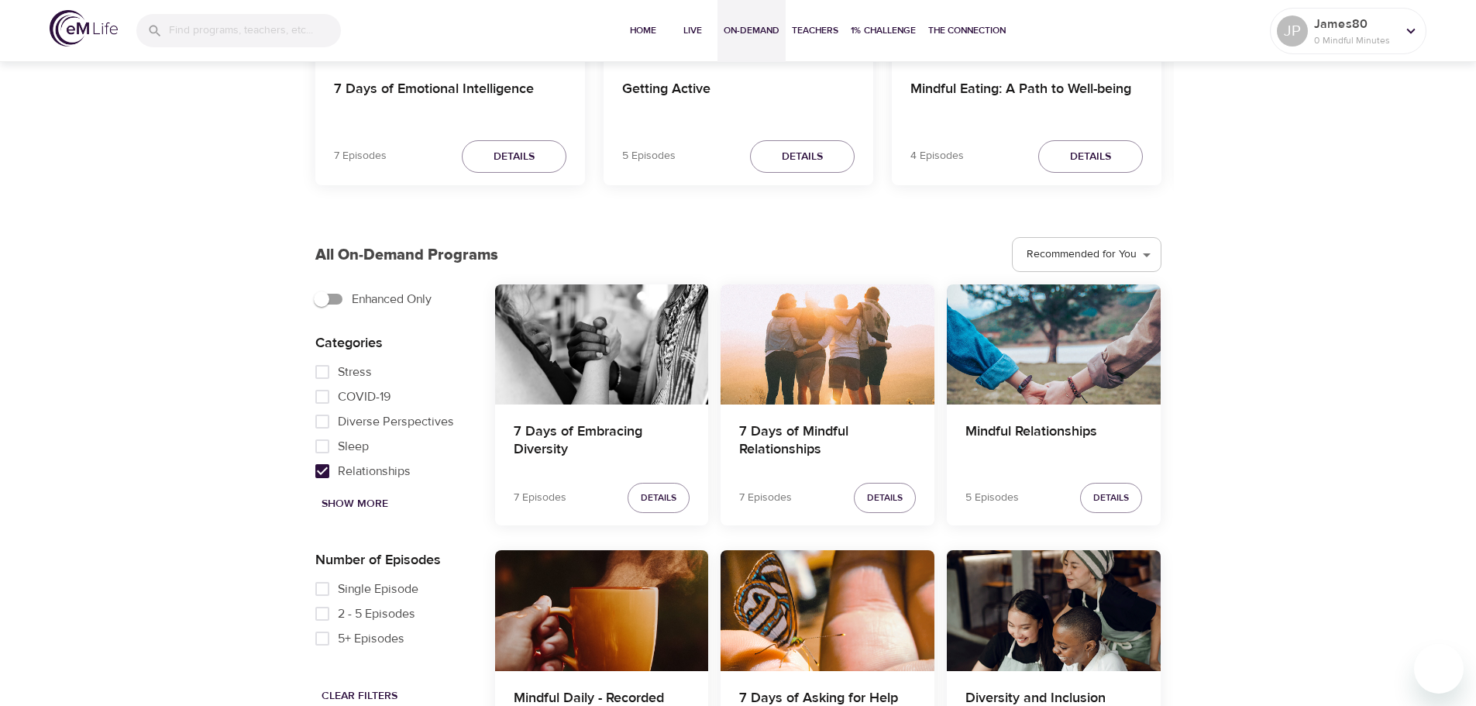
scroll to position [310, 0]
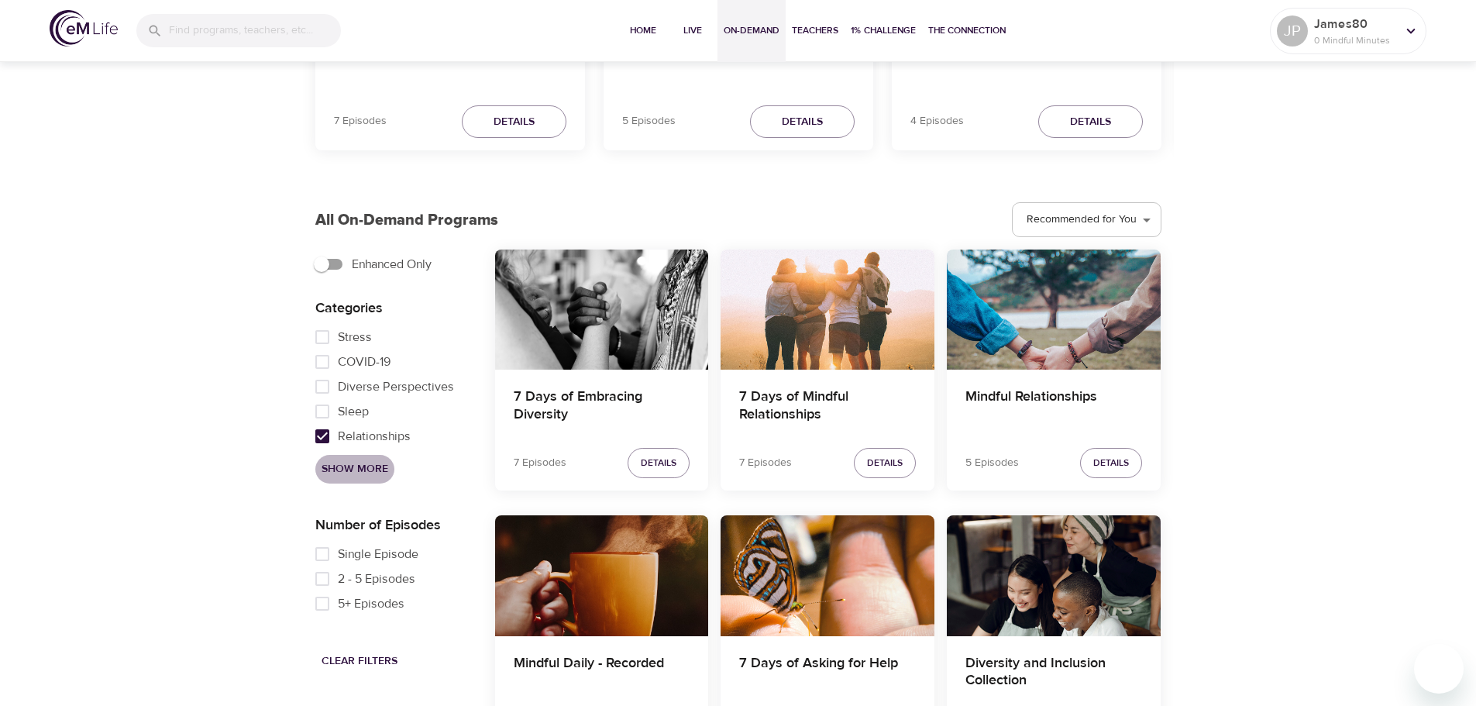
click at [380, 470] on span "Show More" at bounding box center [355, 469] width 67 height 19
click at [1137, 218] on select "Recommended for You Trending Now Recently Added" at bounding box center [1089, 220] width 146 height 42
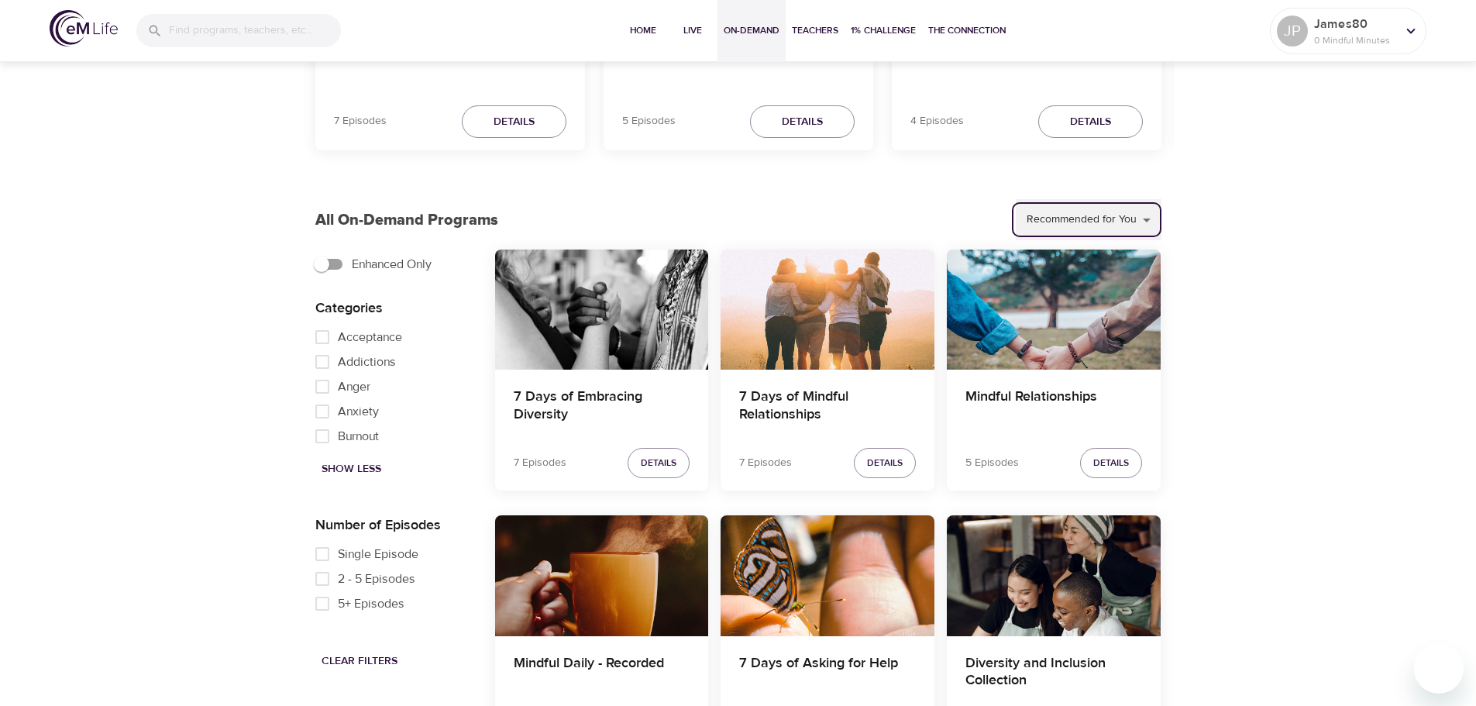
select select "recent"
click at [1017, 199] on select "Recommended for You Trending Now Recently Added" at bounding box center [1089, 220] width 146 height 42
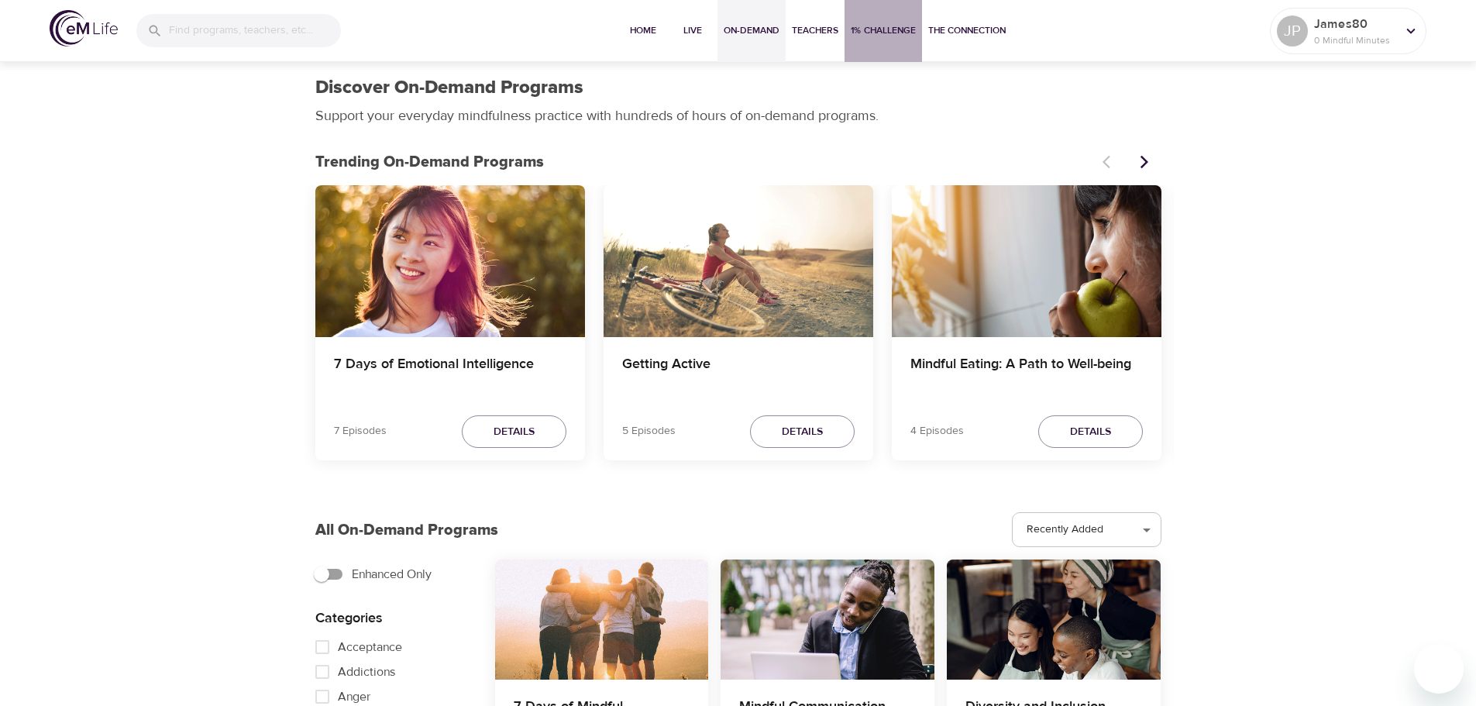
click at [897, 49] on button "1% Challenge" at bounding box center [884, 31] width 78 height 62
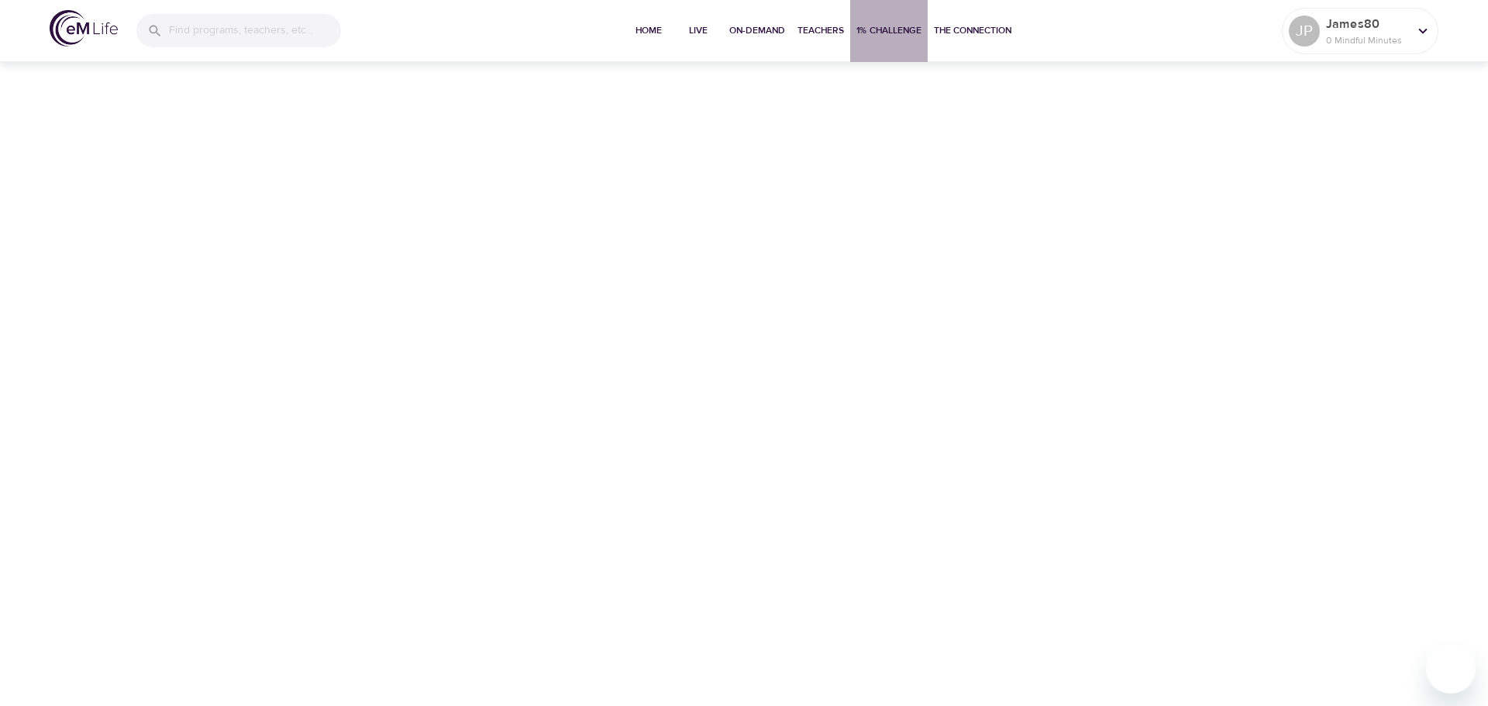
click at [898, 30] on span "1% Challenge" at bounding box center [888, 30] width 65 height 16
click at [658, 37] on span "Home" at bounding box center [648, 30] width 37 height 16
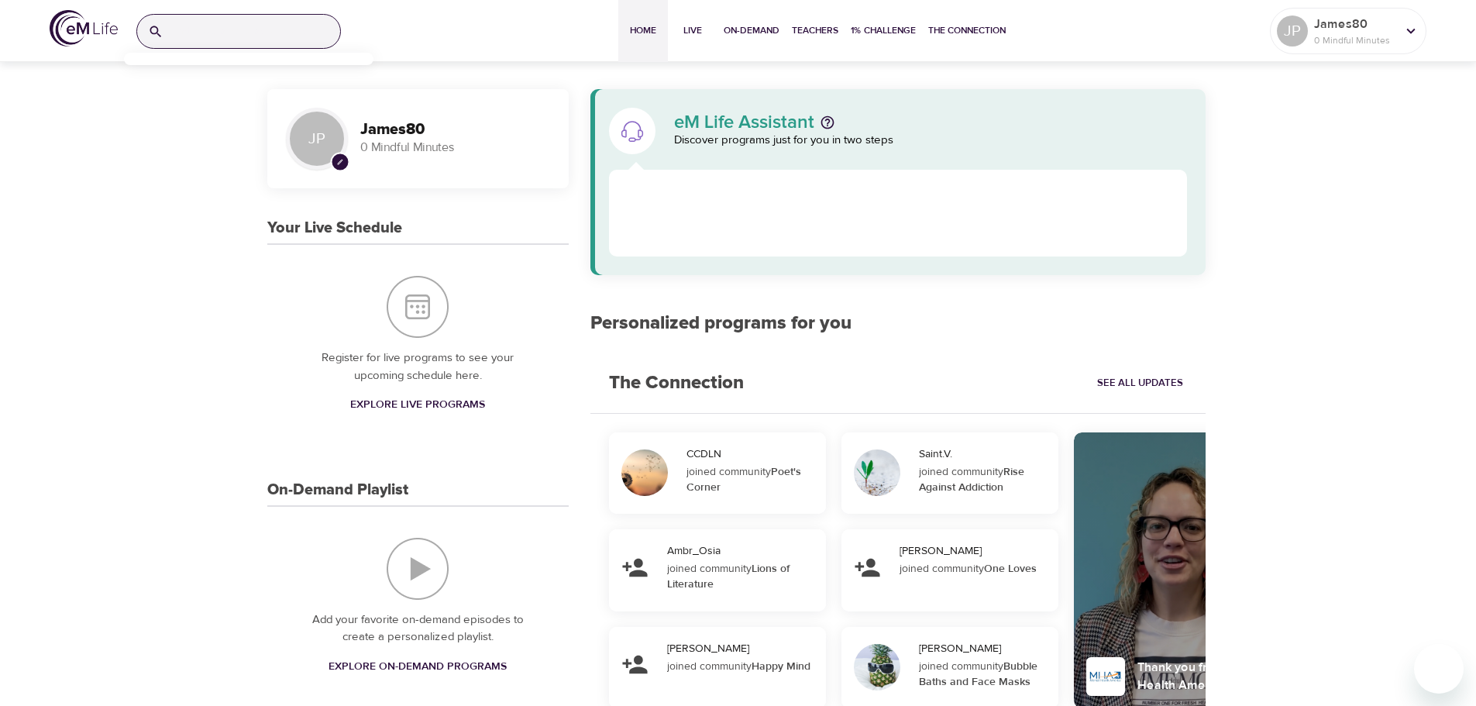
click at [264, 37] on input "search" at bounding box center [255, 31] width 171 height 33
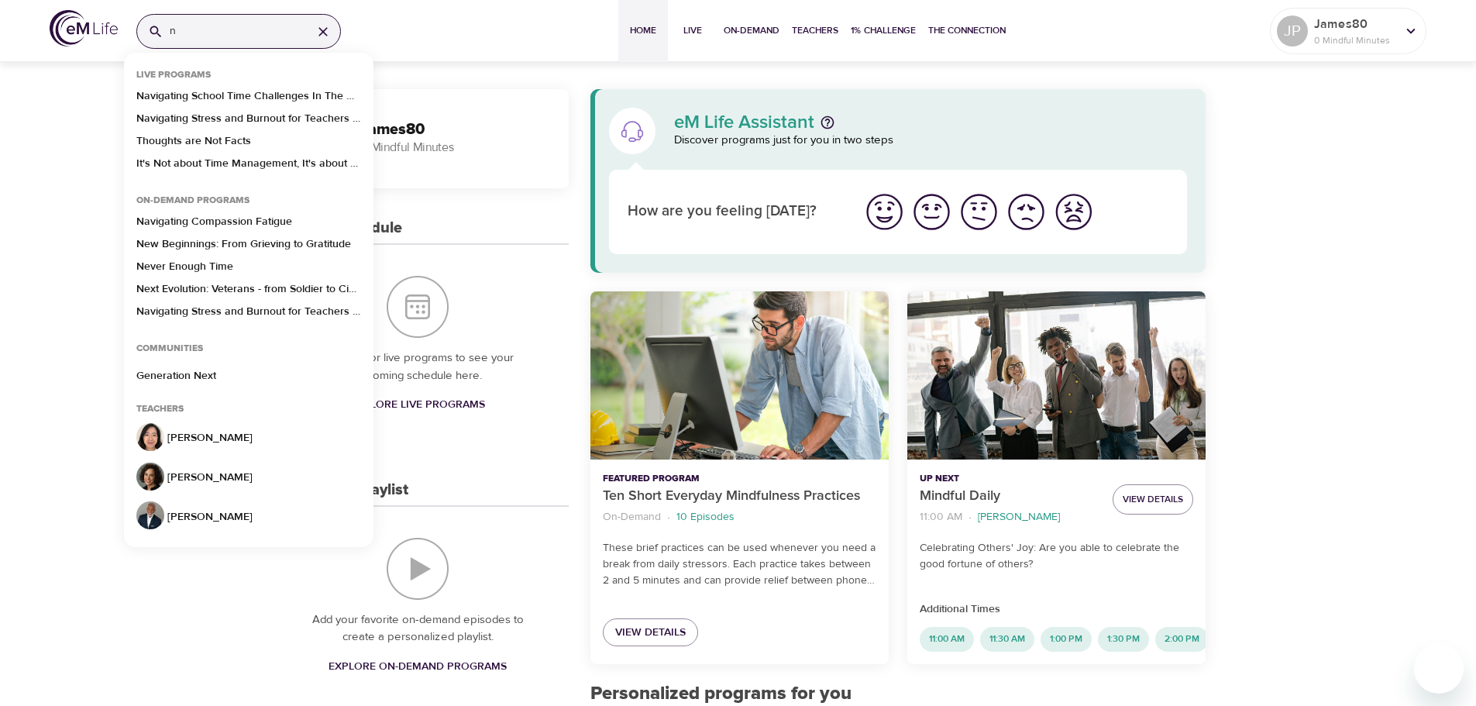
type input "n"
click at [325, 33] on icon "button" at bounding box center [323, 31] width 9 height 9
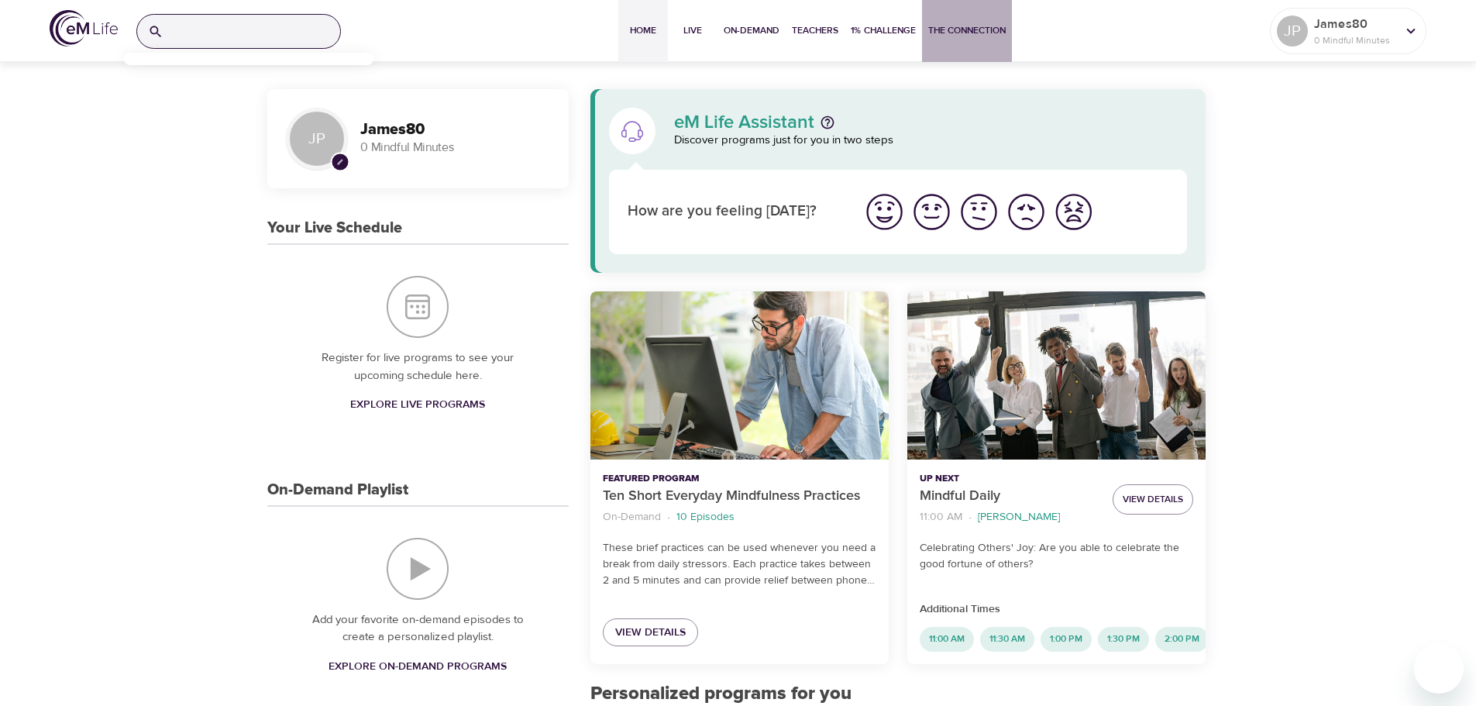
click at [970, 27] on span "The Connection" at bounding box center [967, 30] width 78 height 16
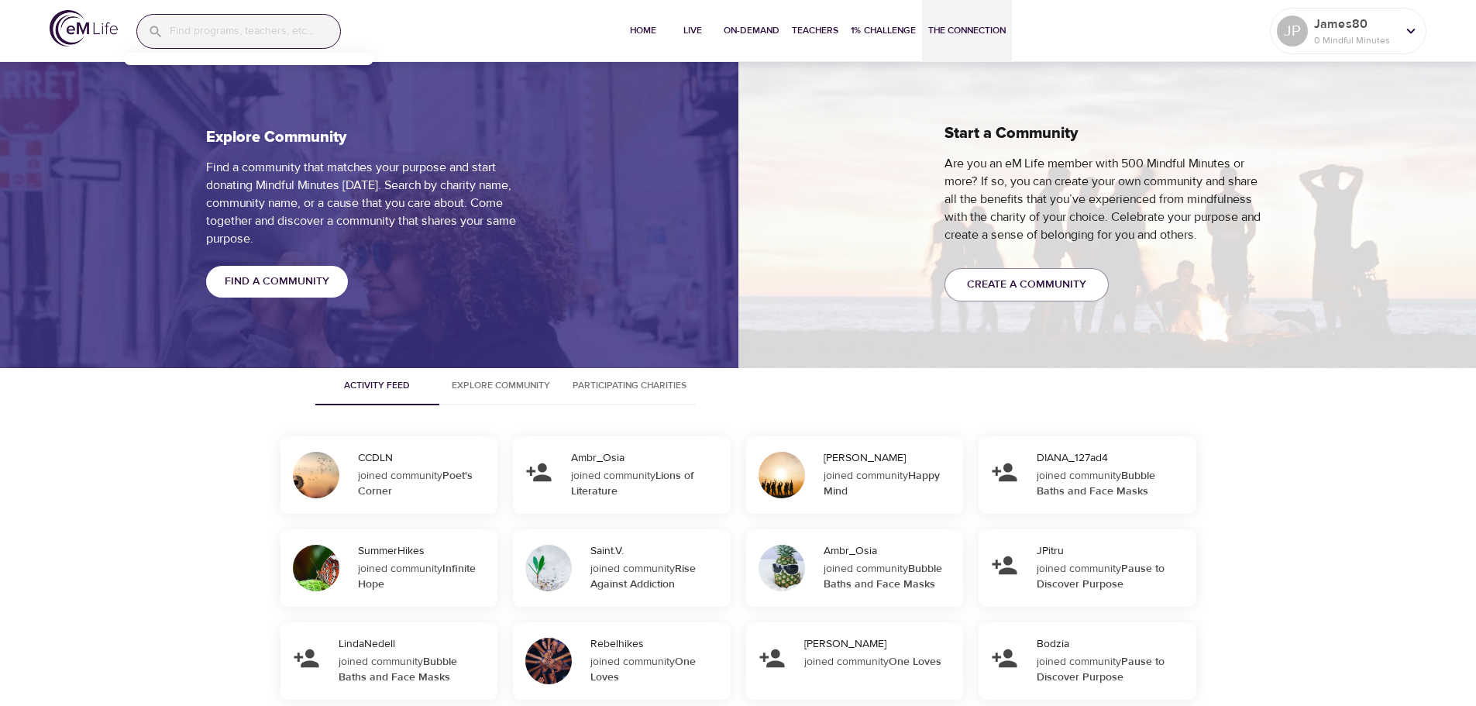
scroll to position [1163, 0]
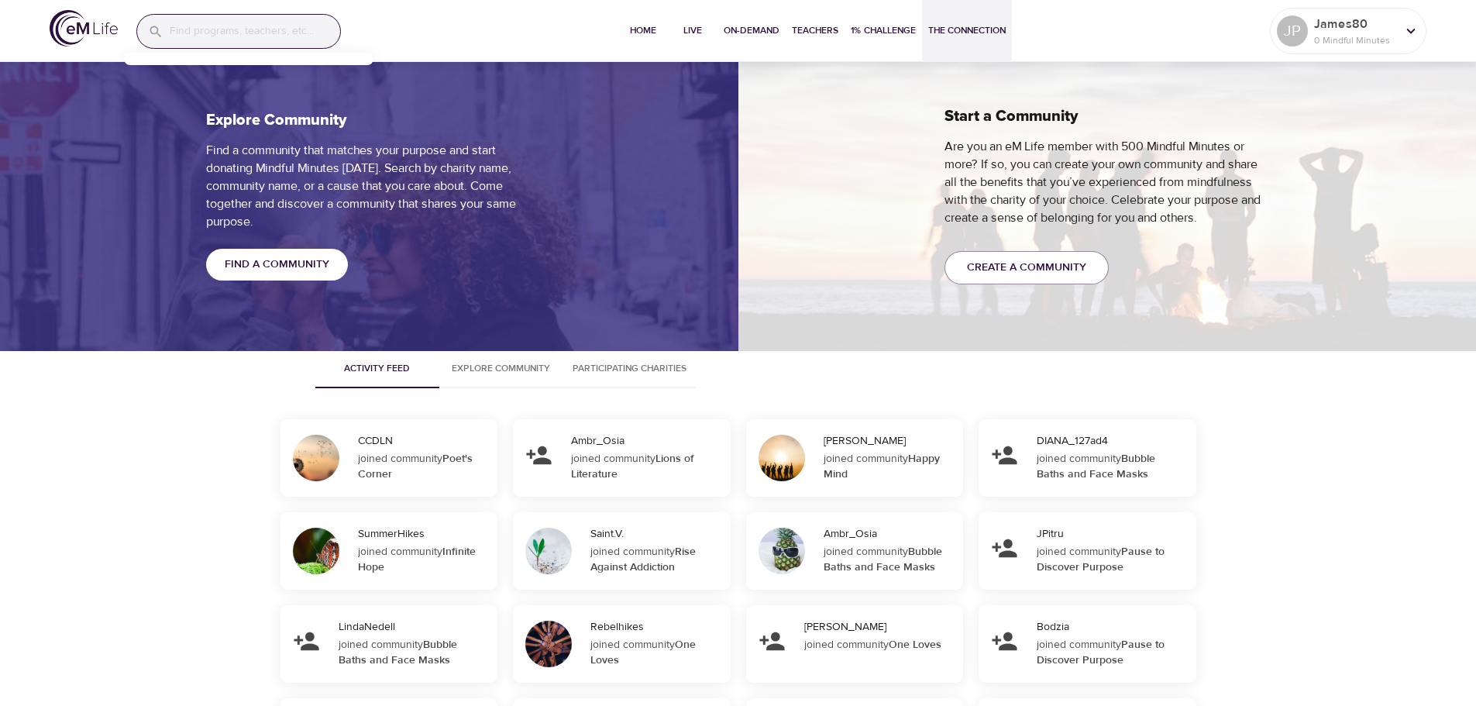
click at [303, 265] on span "Find a Community" at bounding box center [277, 264] width 105 height 19
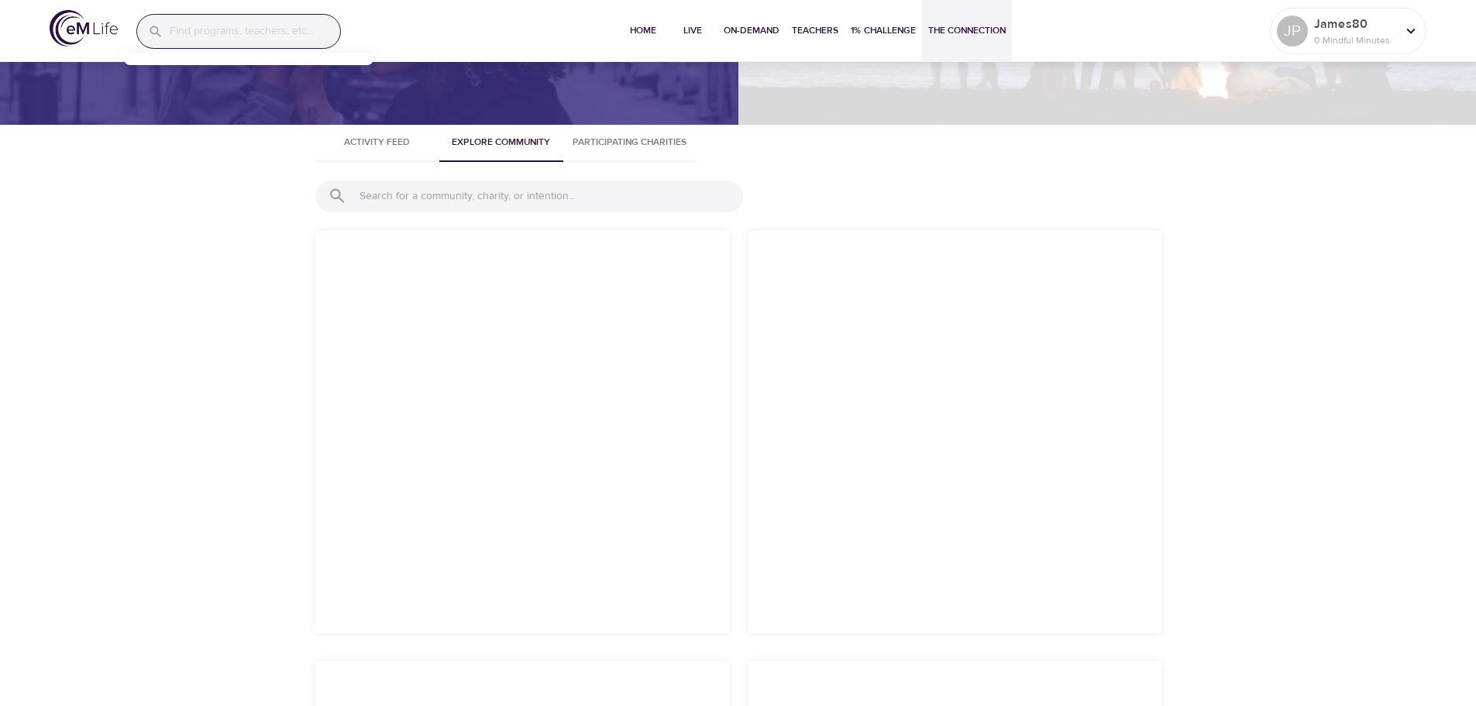
scroll to position [1514, 0]
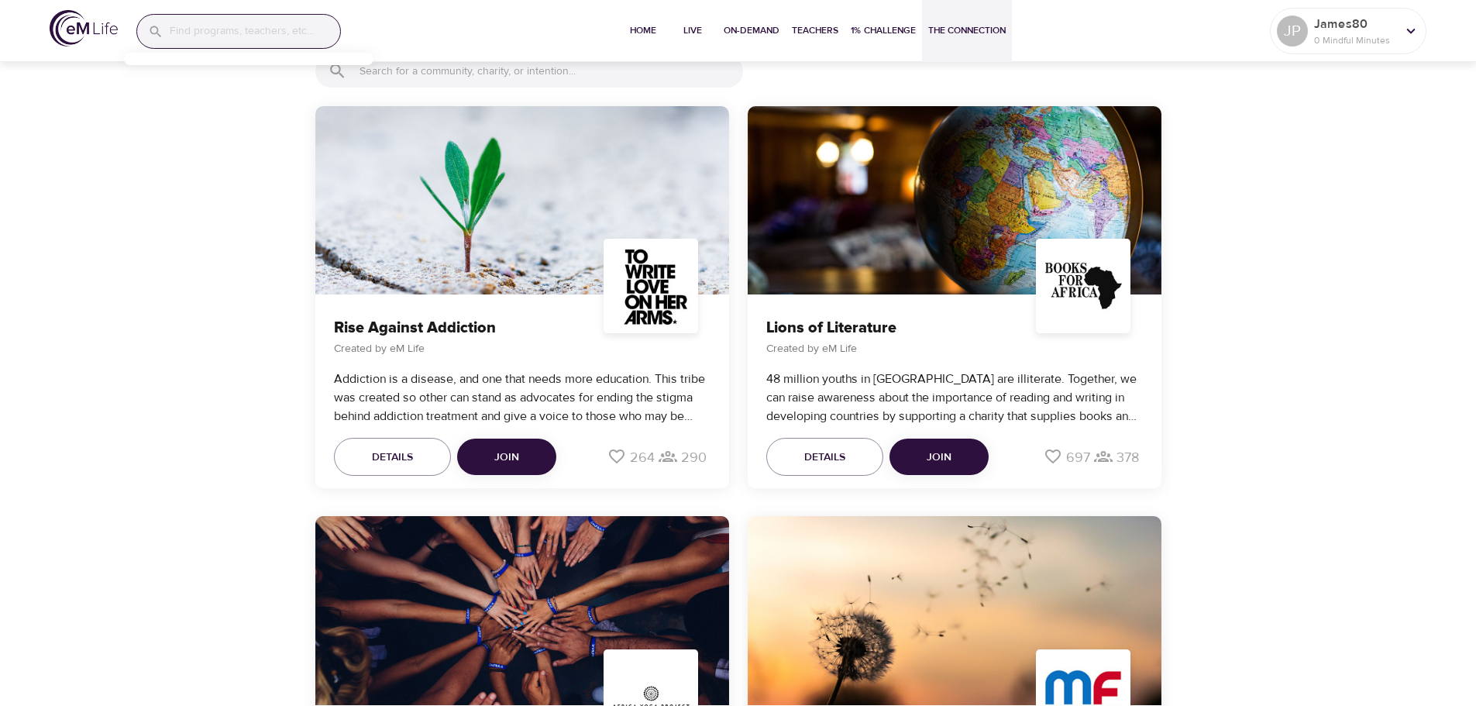
click at [480, 83] on input "text" at bounding box center [552, 71] width 384 height 23
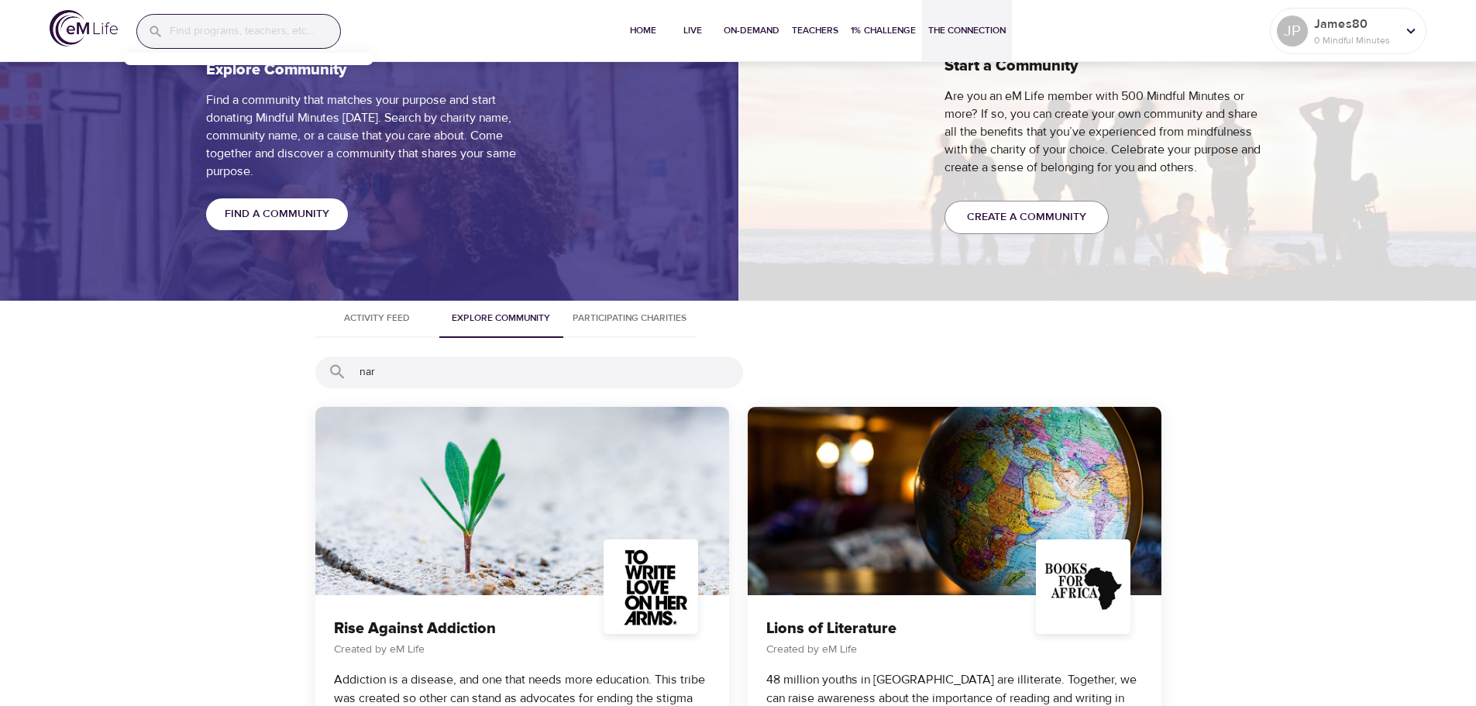
scroll to position [1049, 0]
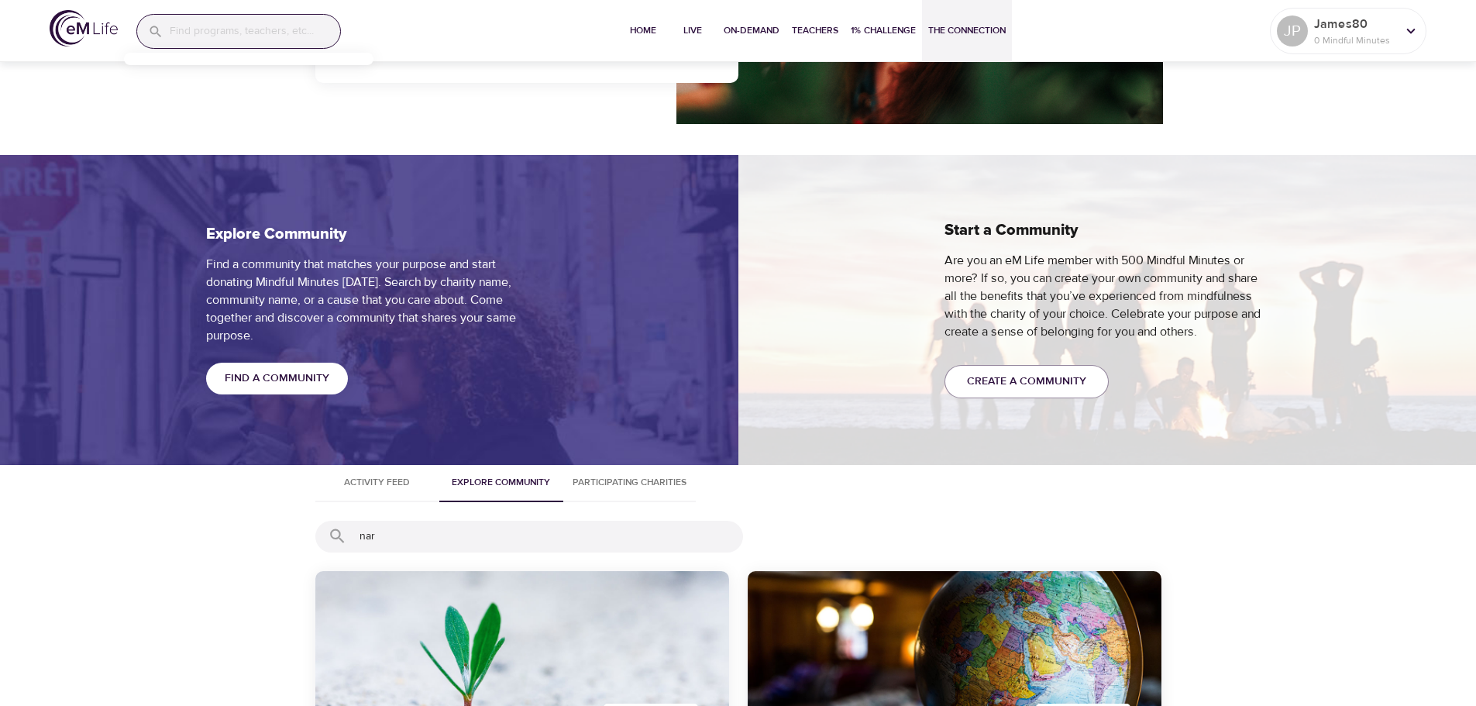
click at [431, 527] on input "nar" at bounding box center [552, 536] width 384 height 23
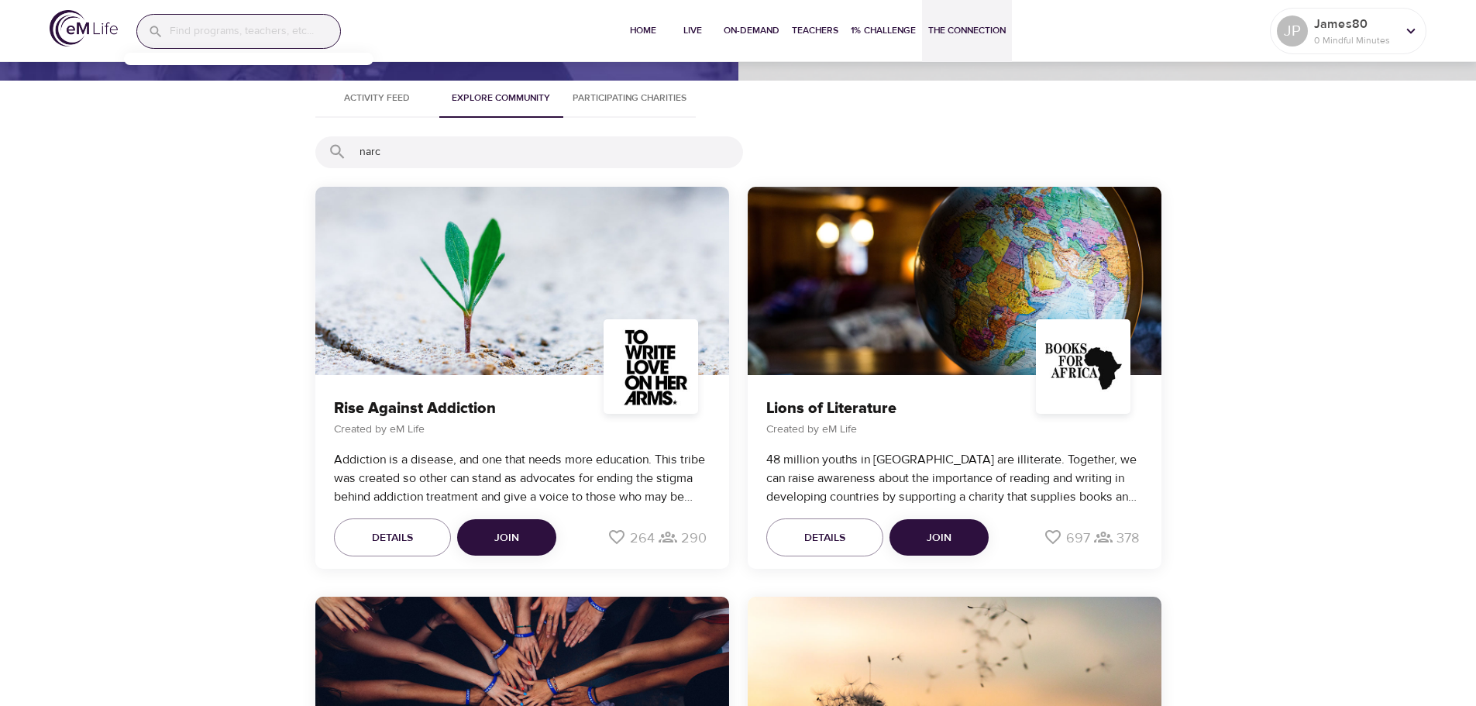
scroll to position [1436, 0]
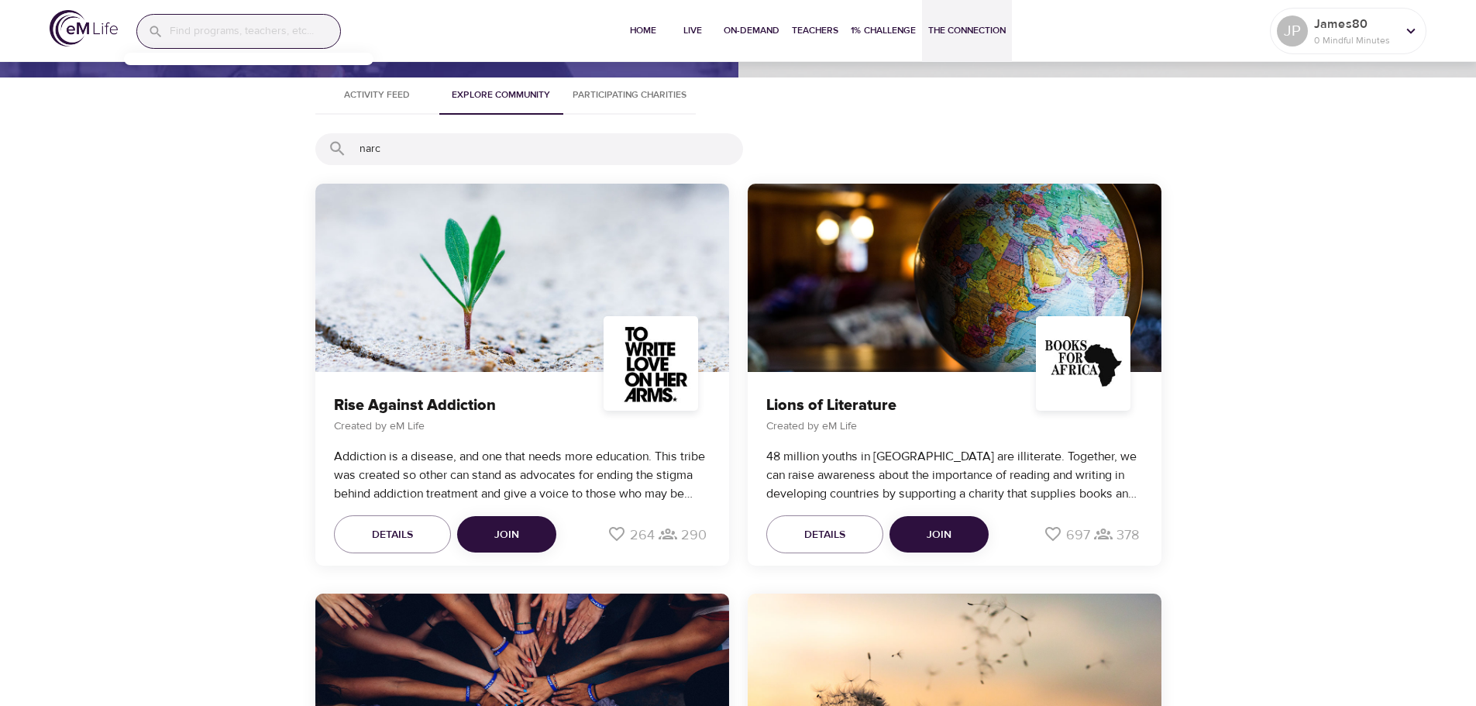
click at [402, 151] on input "narc" at bounding box center [552, 148] width 384 height 23
type input "narci"
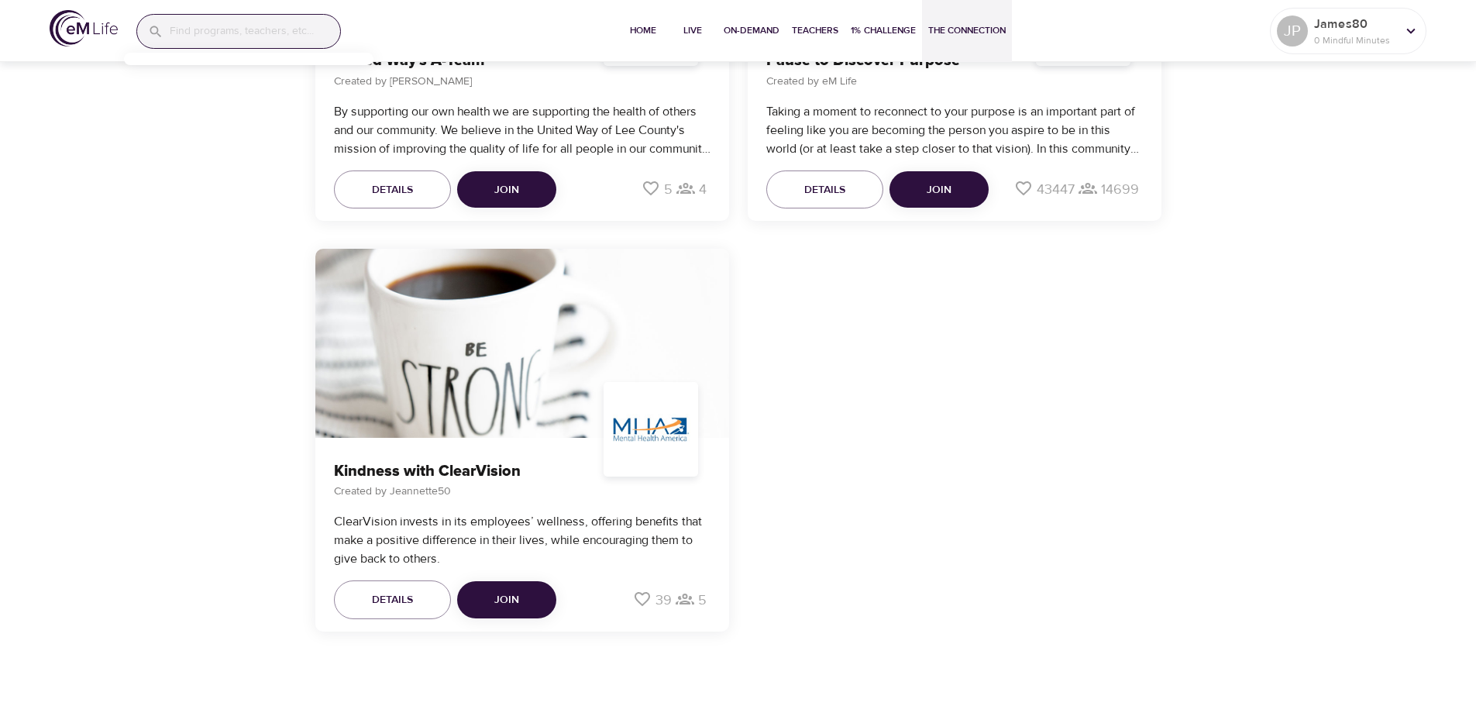
scroll to position [6706, 0]
